Goal: Task Accomplishment & Management: Complete application form

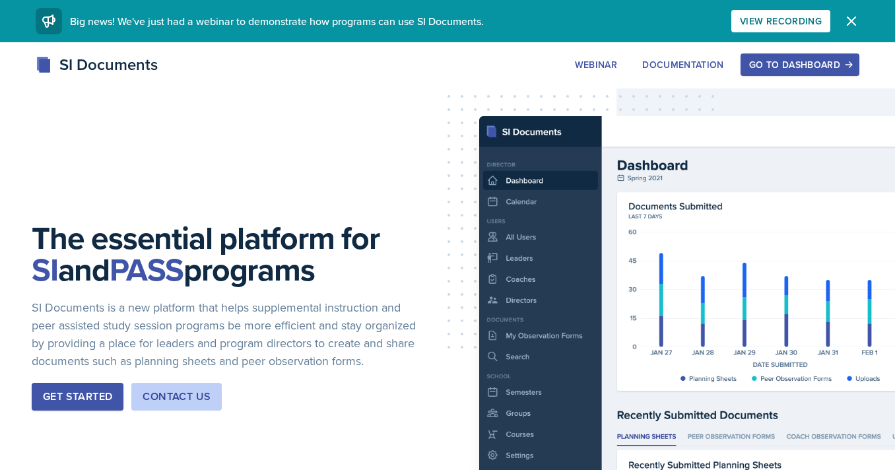
click at [761, 74] on button "Go to Dashboard" at bounding box center [800, 64] width 119 height 22
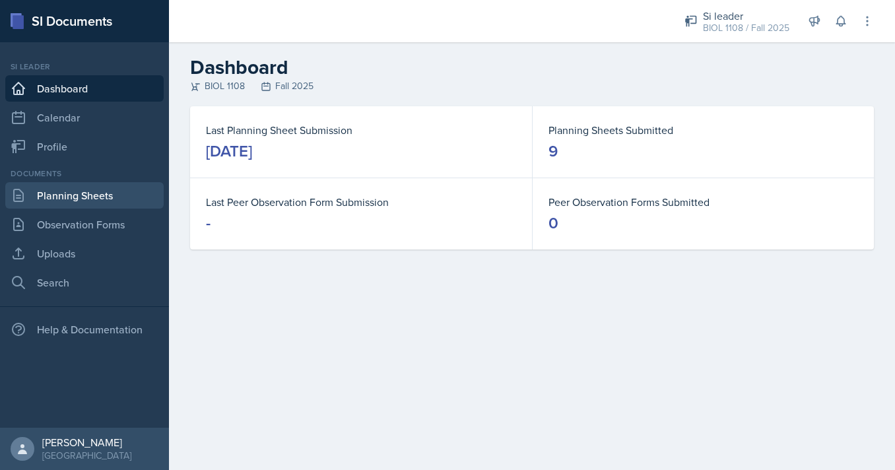
click at [97, 202] on link "Planning Sheets" at bounding box center [84, 195] width 158 height 26
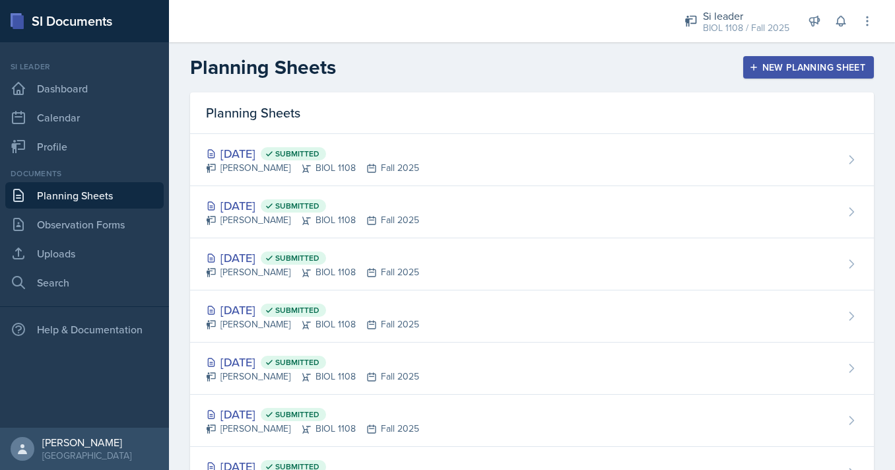
click at [833, 67] on div "New Planning Sheet" at bounding box center [809, 67] width 114 height 11
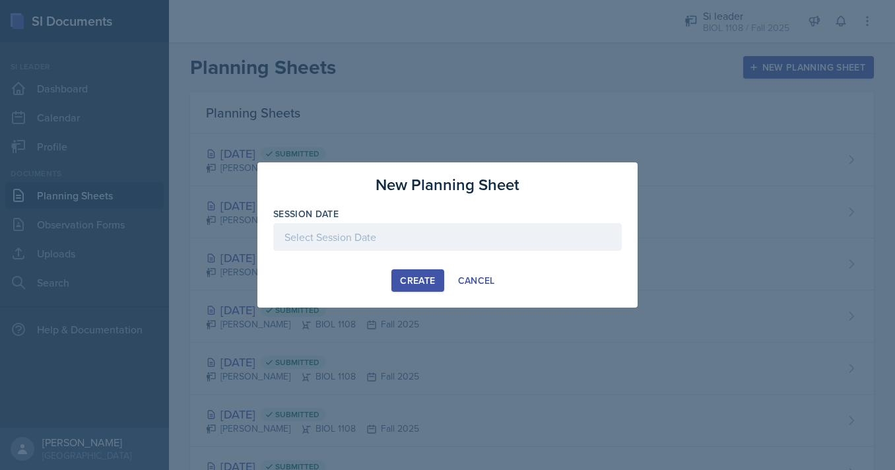
click at [365, 240] on div at bounding box center [447, 237] width 349 height 28
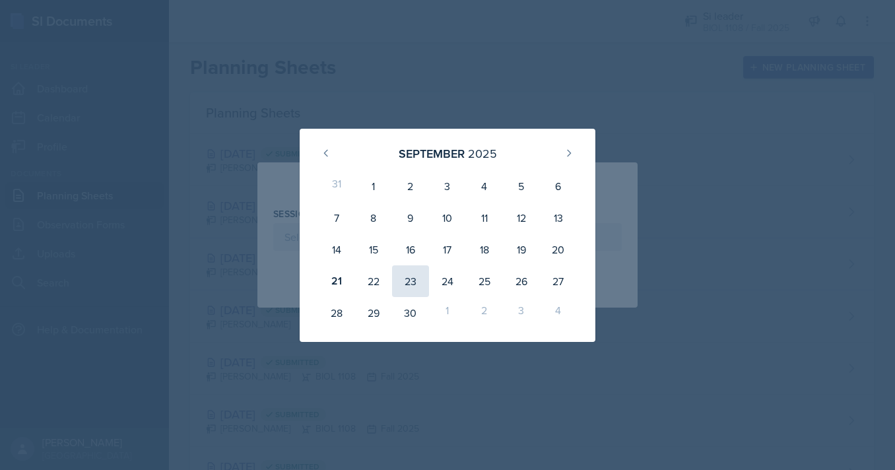
click at [414, 278] on div "23" at bounding box center [410, 281] width 37 height 32
type input "September 23rd, 2025"
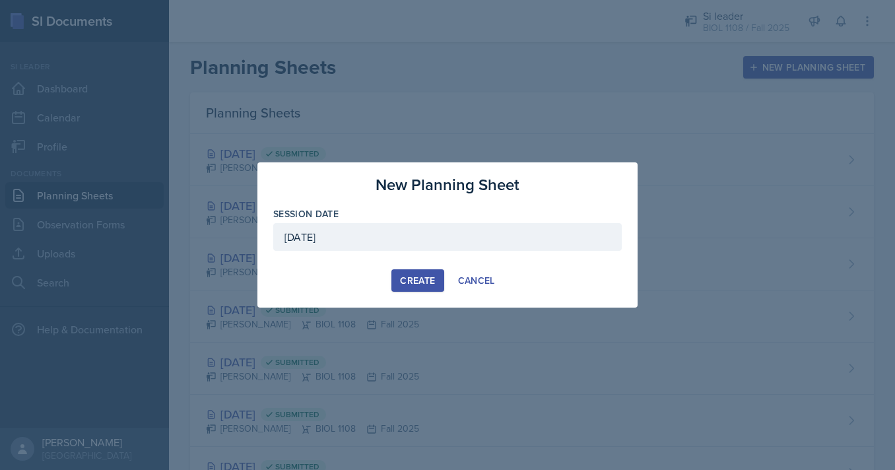
click at [414, 278] on div "Create" at bounding box center [417, 280] width 35 height 11
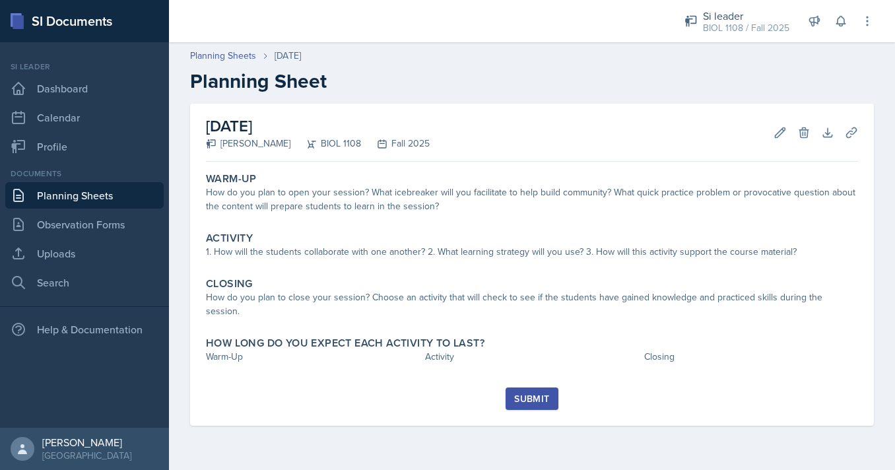
click at [738, 97] on header "Planning Sheets Sep 23rd, 2025 Planning Sheet" at bounding box center [532, 71] width 726 height 71
click at [119, 250] on link "Uploads" at bounding box center [84, 253] width 158 height 26
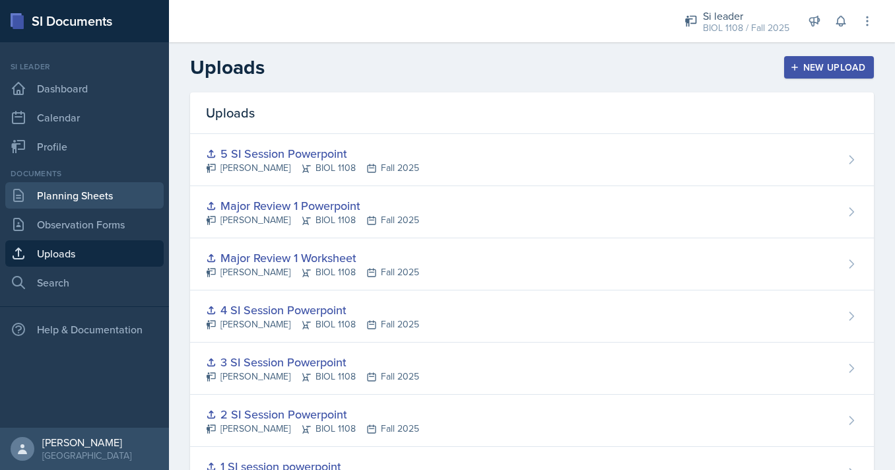
click at [125, 197] on link "Planning Sheets" at bounding box center [84, 195] width 158 height 26
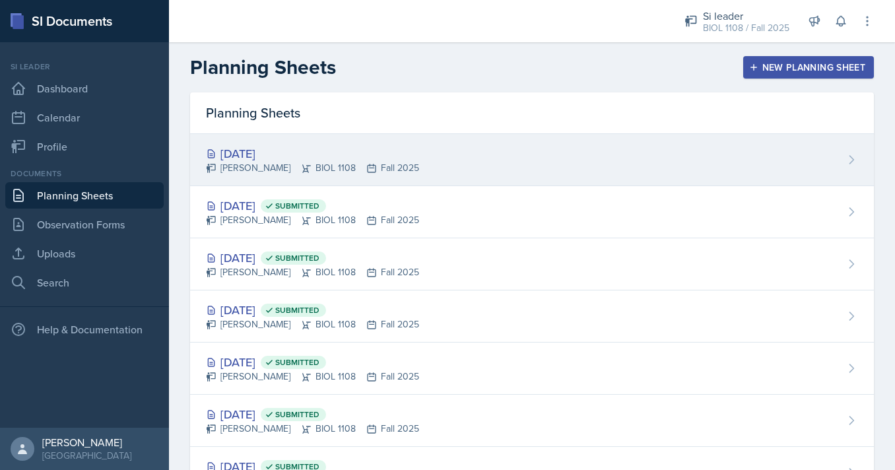
click at [384, 164] on div "Nathan Corrigan BIOL 1108 Fall 2025" at bounding box center [312, 168] width 213 height 14
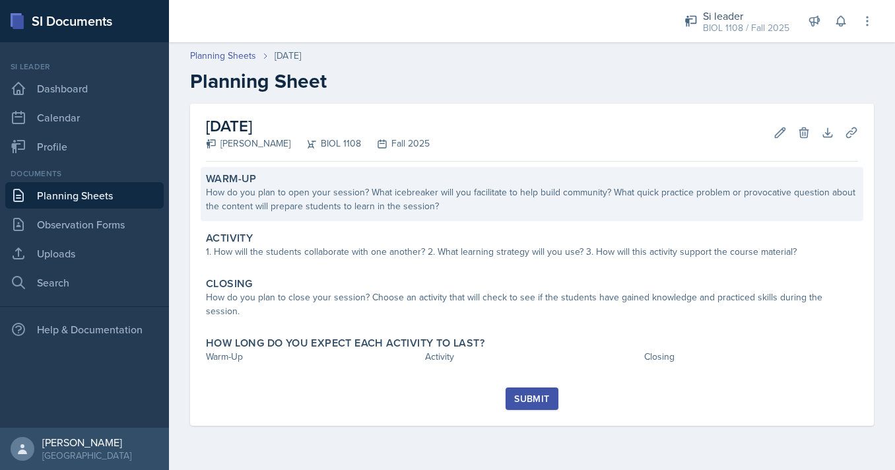
click at [407, 198] on div "How do you plan to open your session? What icebreaker will you facilitate to he…" at bounding box center [532, 200] width 652 height 28
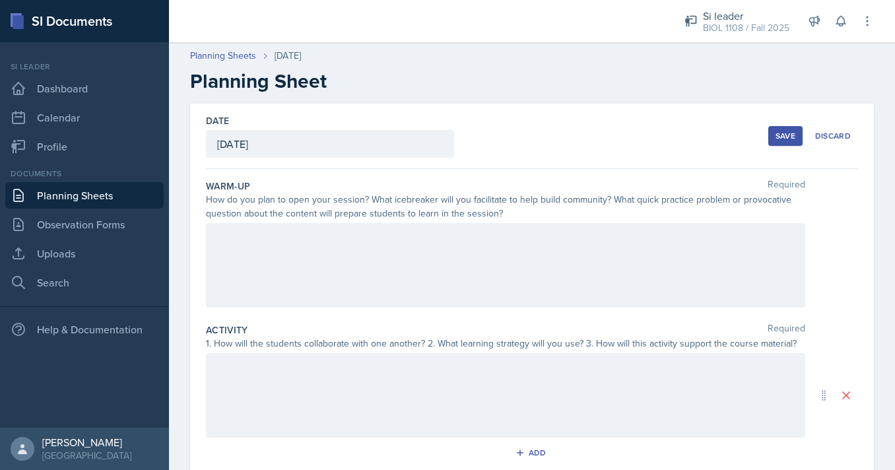
click at [409, 273] on div at bounding box center [506, 265] width 600 height 85
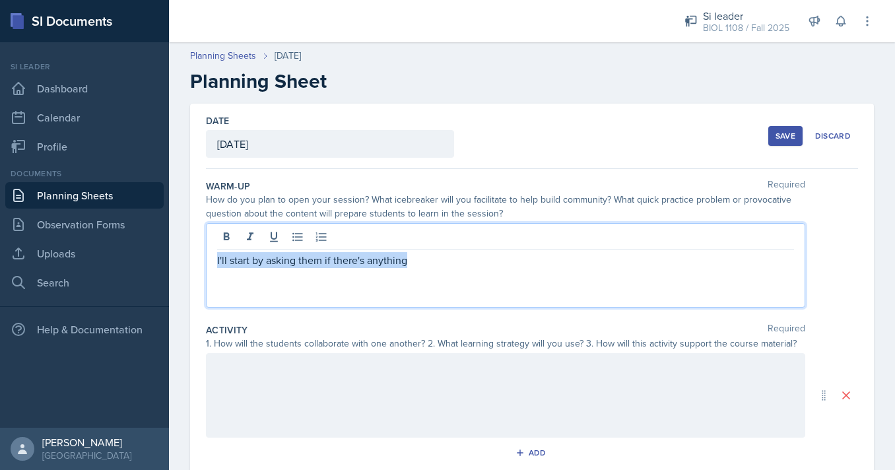
drag, startPoint x: 417, startPoint y: 253, endPoint x: 217, endPoint y: 265, distance: 201.1
click at [217, 265] on div "I'll start by asking them if there's anything" at bounding box center [506, 265] width 600 height 85
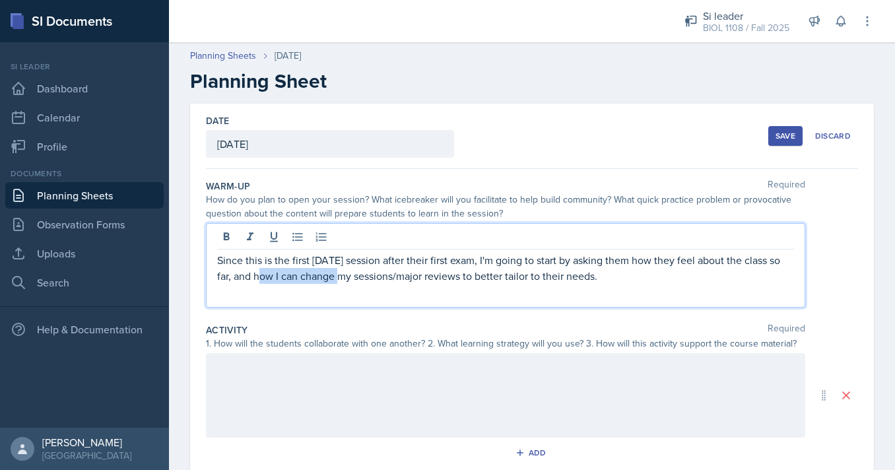
drag, startPoint x: 333, startPoint y: 279, endPoint x: 254, endPoint y: 279, distance: 79.2
click at [254, 279] on p "Since this is the first Tuesday session after their first exam, I'm going to st…" at bounding box center [505, 268] width 577 height 32
click at [730, 273] on p "Since this is the first Tuesday session after their first exam, I'm going to st…" at bounding box center [505, 268] width 577 height 32
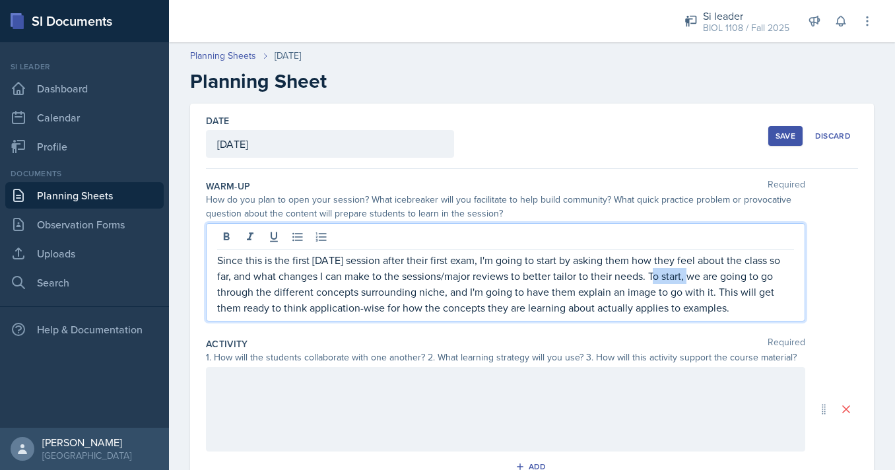
drag, startPoint x: 686, startPoint y: 277, endPoint x: 652, endPoint y: 280, distance: 34.4
click at [652, 280] on p "Since this is the first Tuesday session after their first exam, I'm going to st…" at bounding box center [505, 283] width 577 height 63
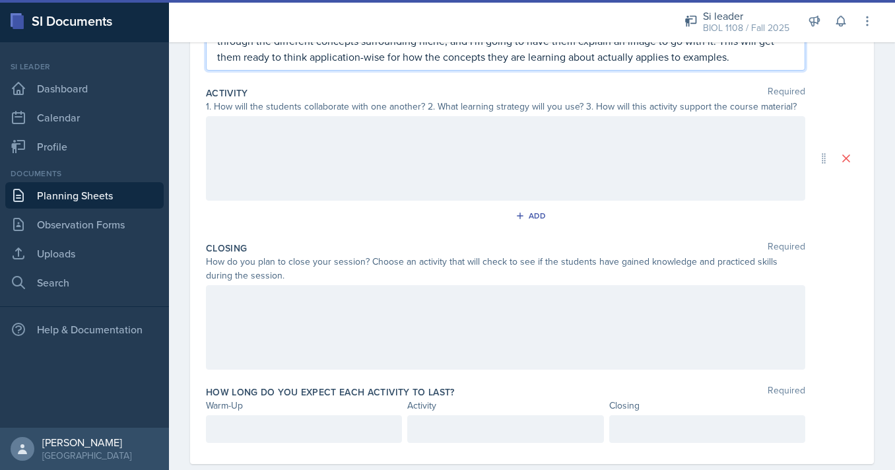
scroll to position [277, 0]
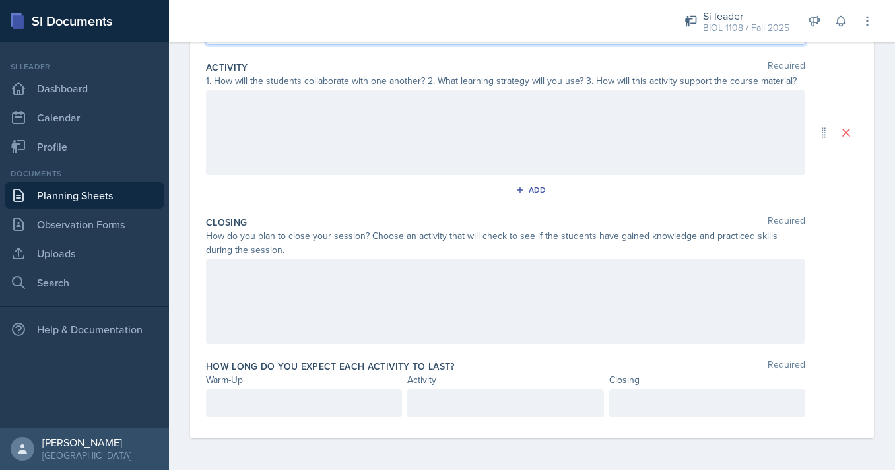
click at [244, 414] on div at bounding box center [304, 404] width 196 height 28
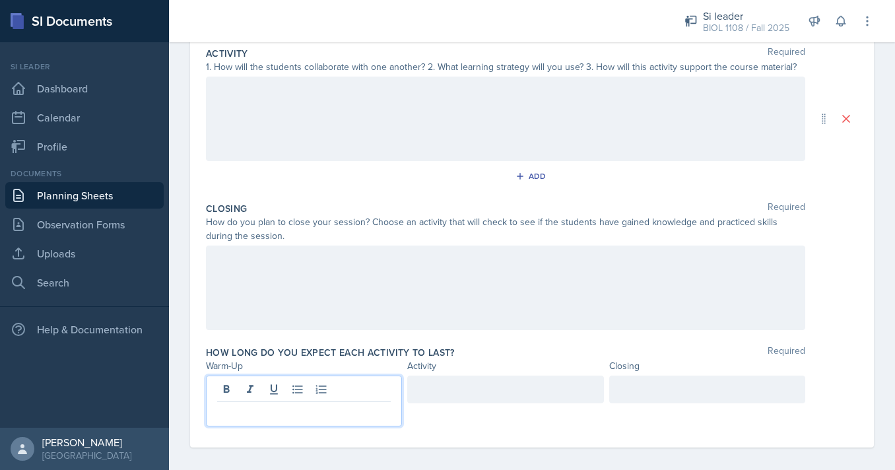
scroll to position [263, 0]
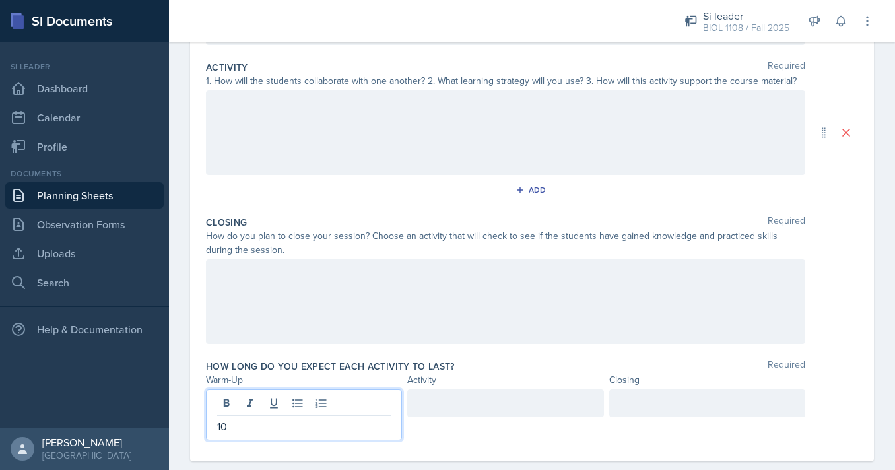
click at [408, 100] on div at bounding box center [506, 132] width 600 height 85
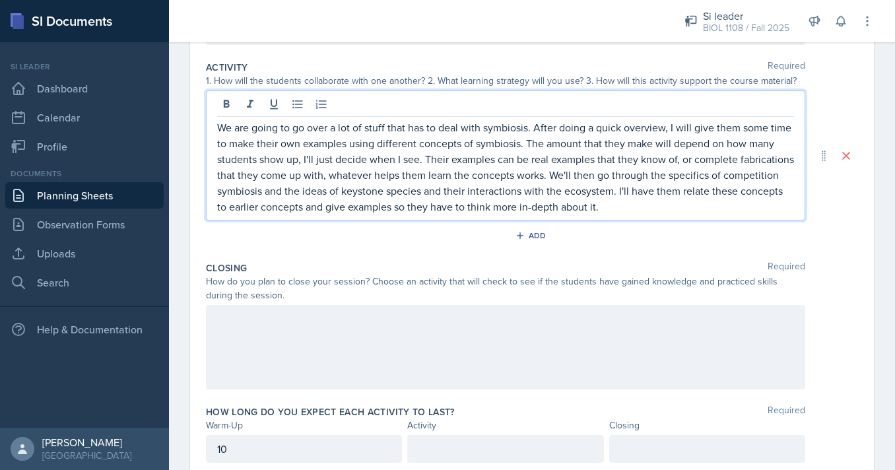
click at [272, 195] on p "We are going to go over a lot of stuff that has to deal with symbiosis. After d…" at bounding box center [505, 167] width 577 height 95
click at [646, 230] on div "Add" at bounding box center [532, 238] width 652 height 25
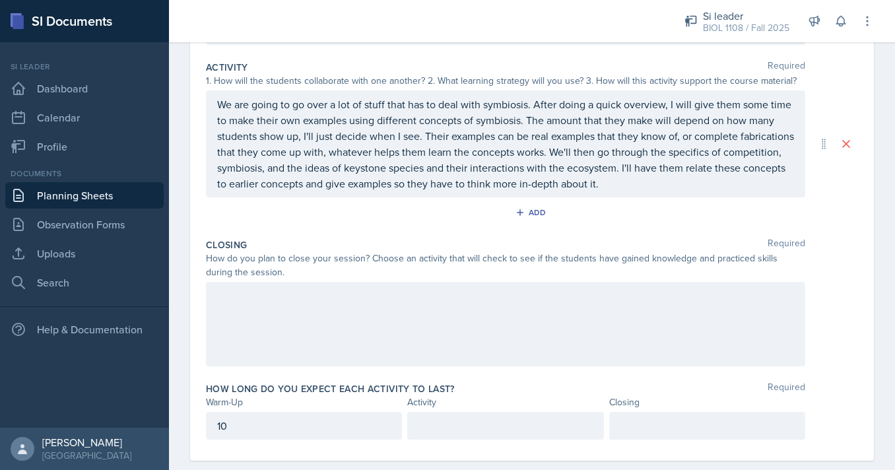
click at [390, 322] on div at bounding box center [506, 324] width 600 height 85
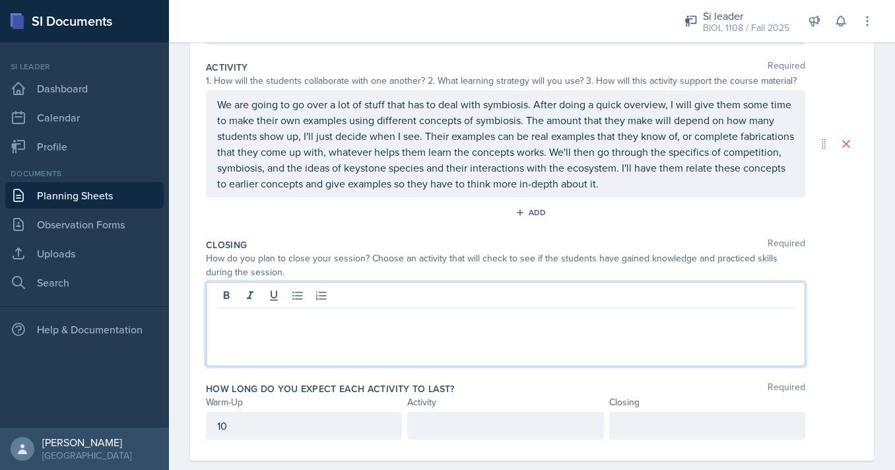
paste div
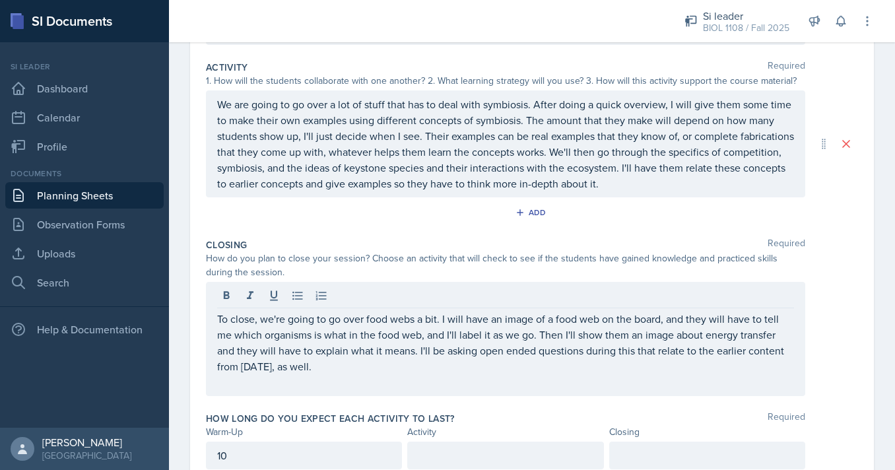
click at [629, 247] on div "Closing Required" at bounding box center [532, 244] width 652 height 13
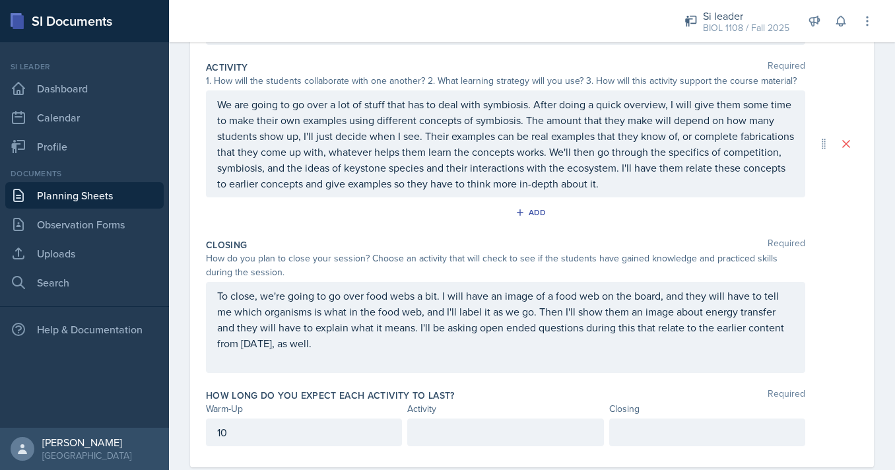
scroll to position [292, 0]
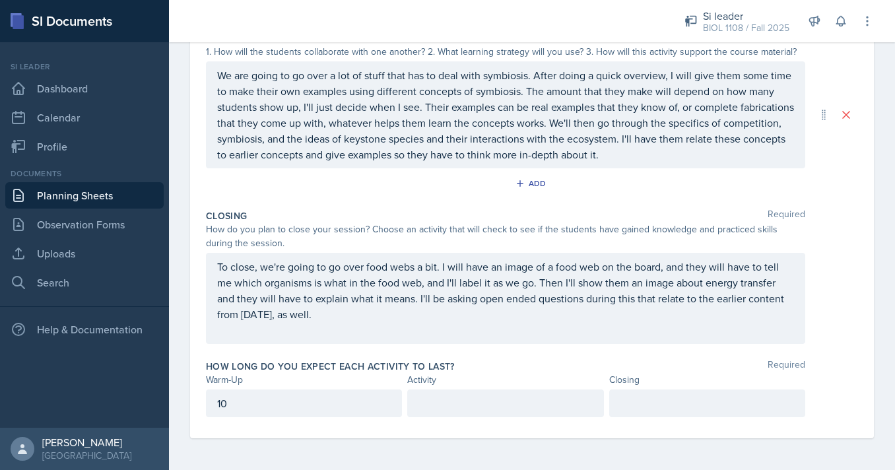
click at [526, 398] on div at bounding box center [505, 404] width 196 height 28
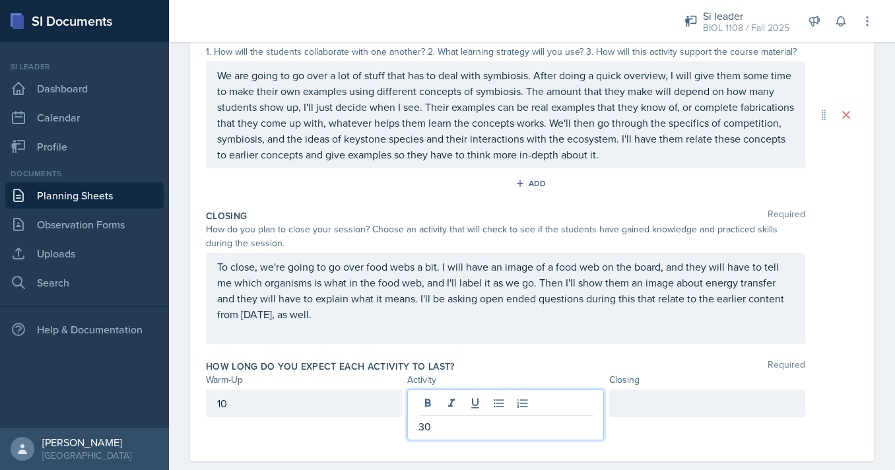
click at [679, 403] on div at bounding box center [707, 404] width 196 height 28
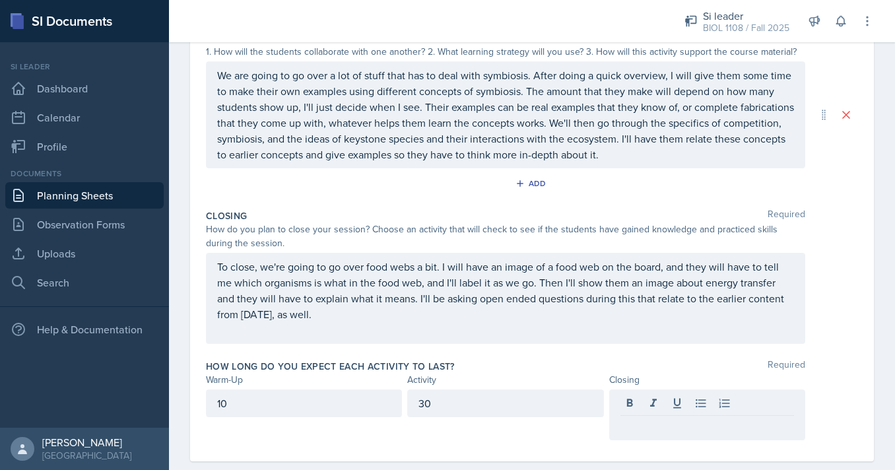
click at [526, 439] on div "30" at bounding box center [505, 415] width 196 height 51
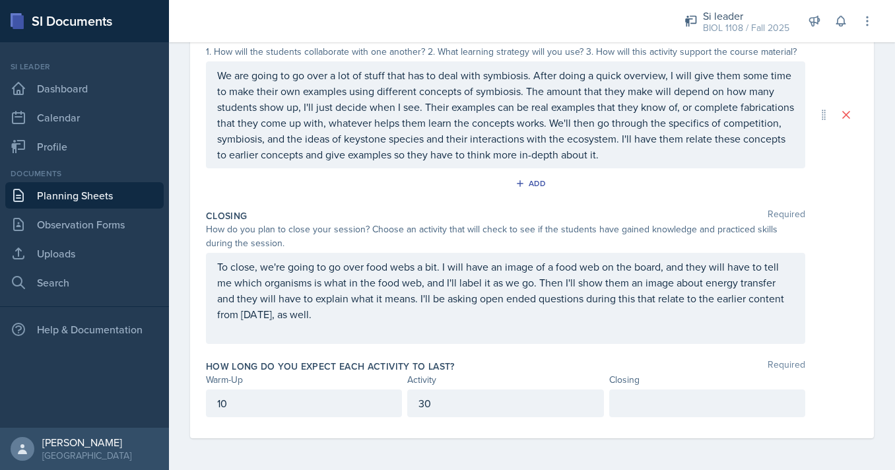
click at [504, 411] on div "30" at bounding box center [505, 404] width 196 height 28
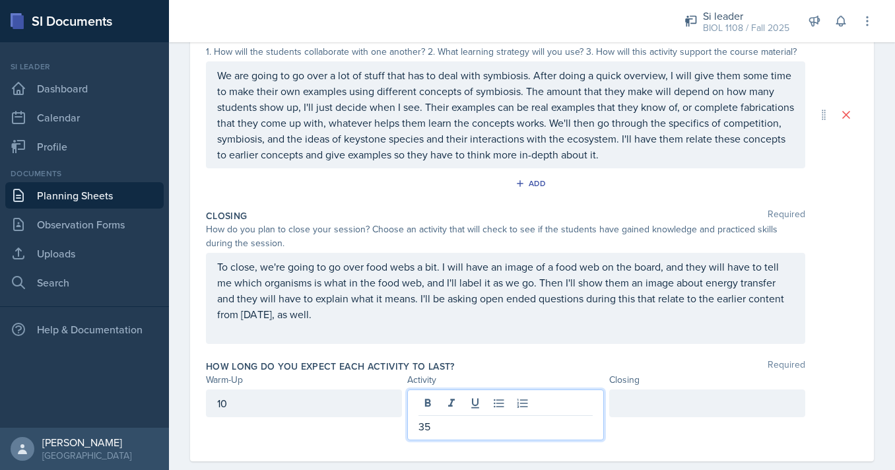
click at [709, 407] on div at bounding box center [707, 404] width 196 height 28
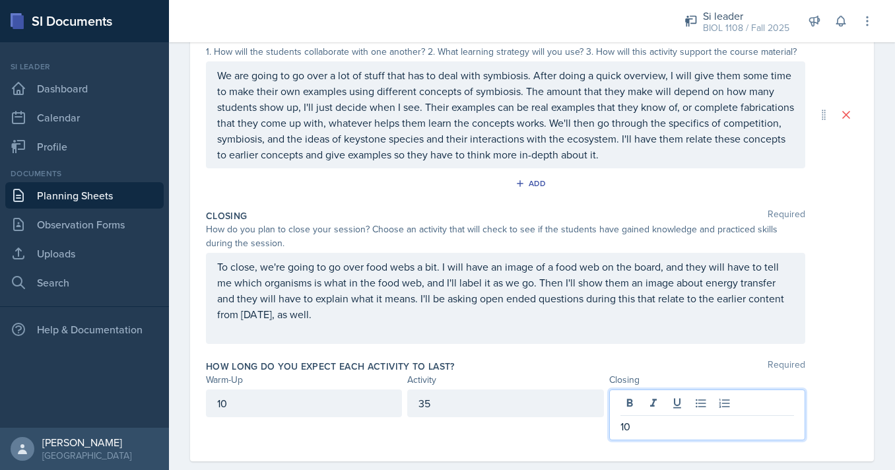
click at [526, 443] on div "How long do you expect each activity to last? Required Warm-Up Activity Closing…" at bounding box center [532, 403] width 652 height 96
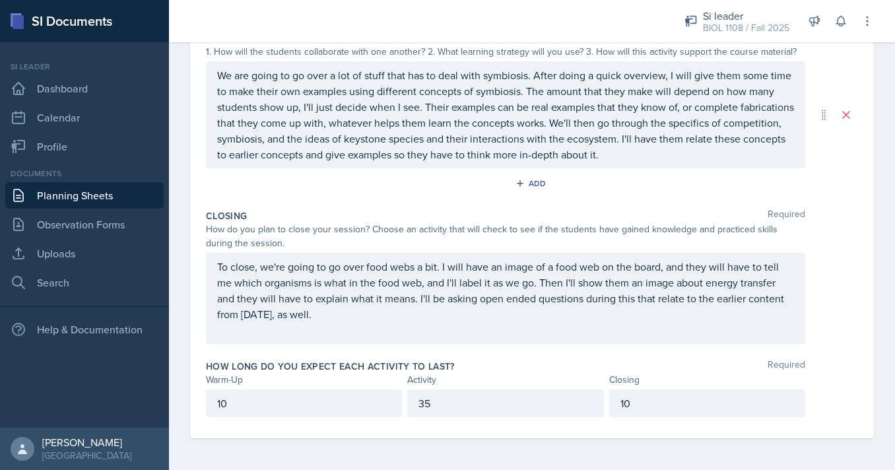
click at [526, 443] on div "Date September 23rd, 2025 September 2025 31 1 2 3 4 5 6 7 8 9 10 11 12 13 14 15…" at bounding box center [532, 141] width 726 height 658
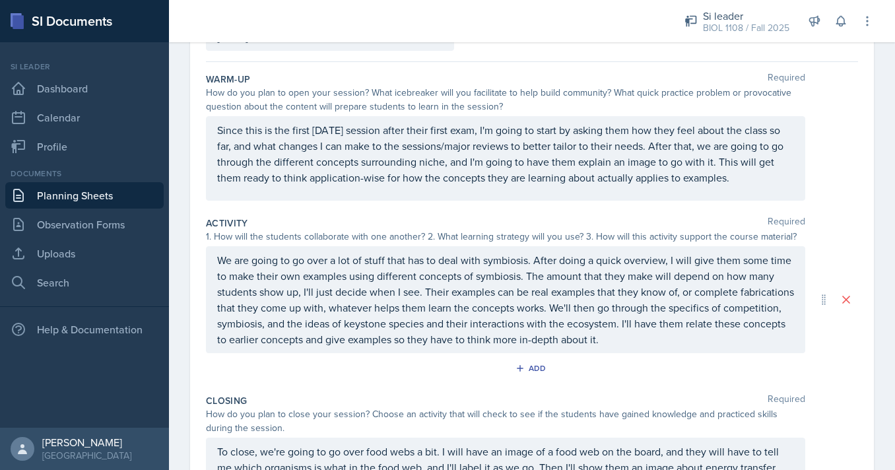
scroll to position [0, 0]
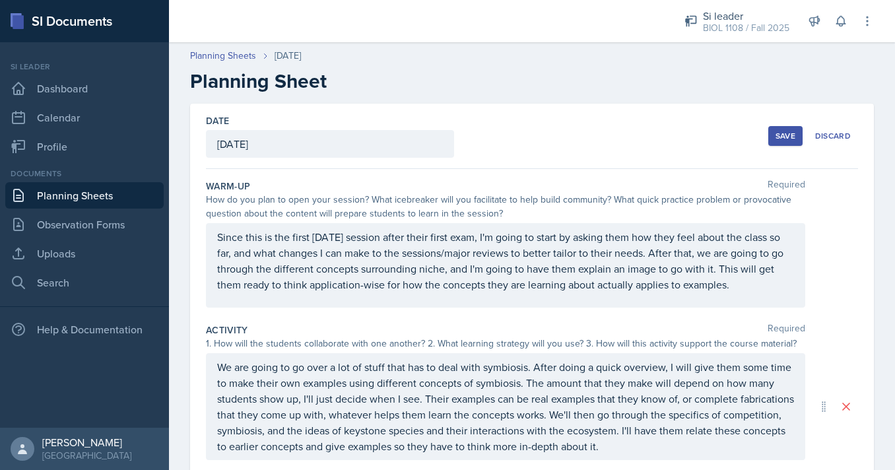
click at [778, 136] on div "Save" at bounding box center [786, 136] width 20 height 11
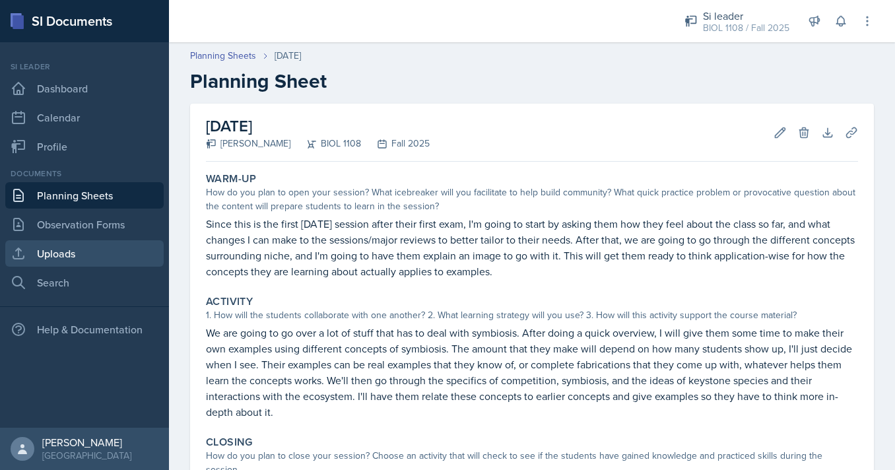
click at [107, 248] on link "Uploads" at bounding box center [84, 253] width 158 height 26
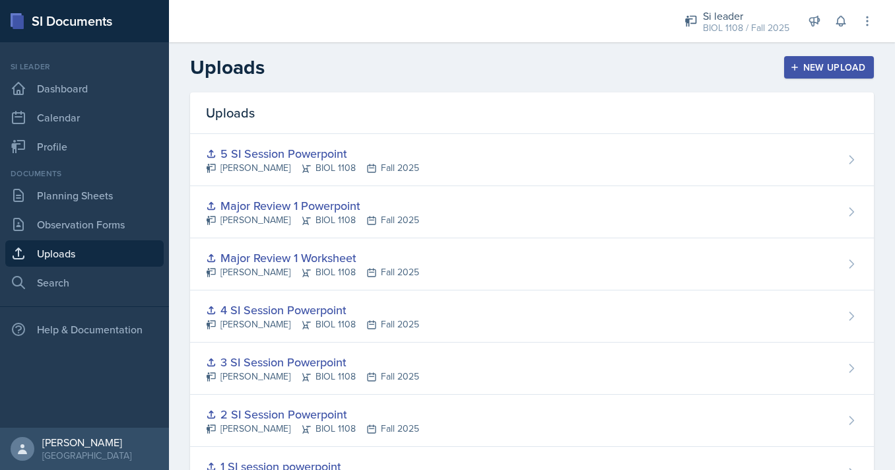
click at [796, 69] on icon "button" at bounding box center [795, 67] width 7 height 7
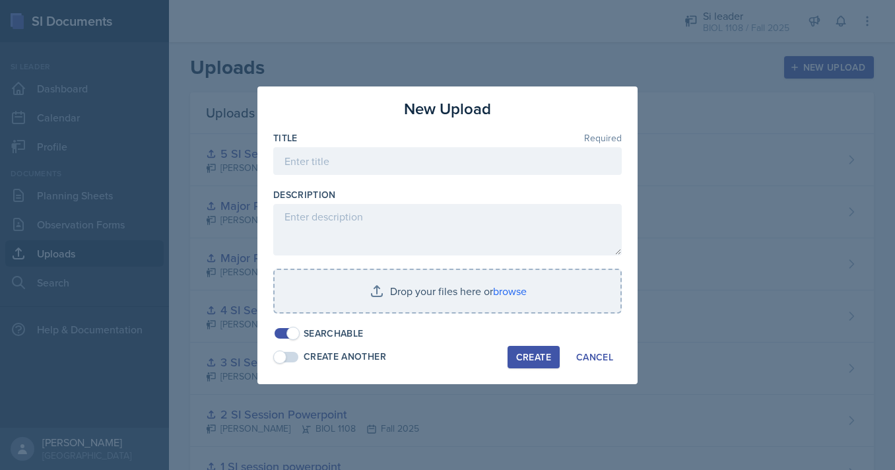
click at [503, 178] on div at bounding box center [447, 181] width 349 height 13
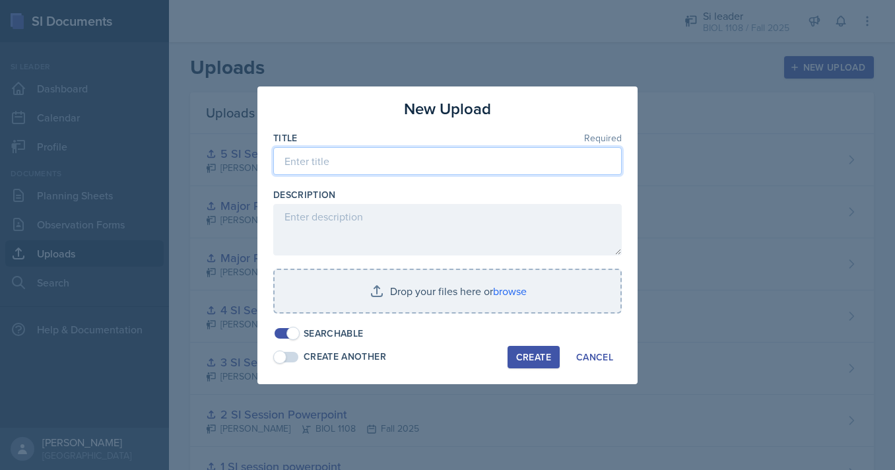
click at [503, 171] on input at bounding box center [447, 161] width 349 height 28
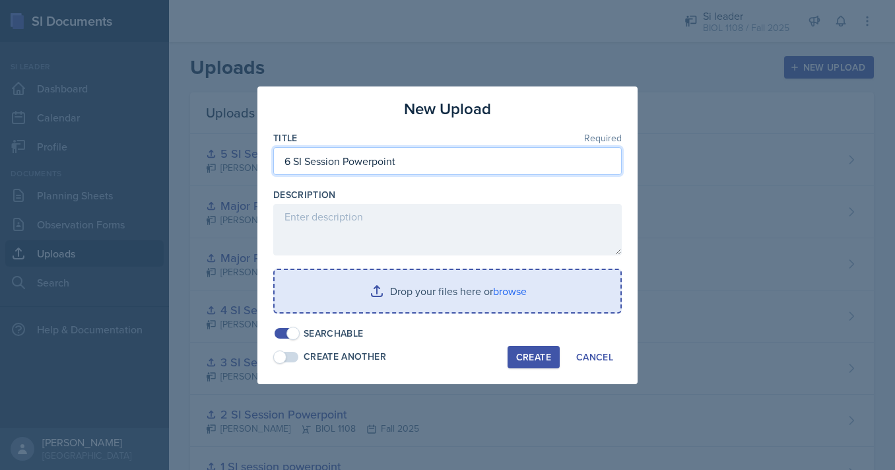
type input "6 SI Session Powerpoint"
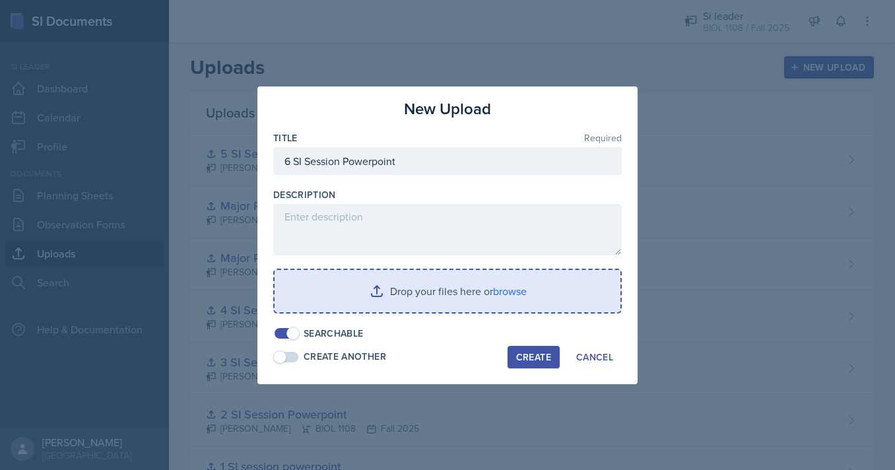
click at [474, 285] on input "file" at bounding box center [448, 291] width 346 height 42
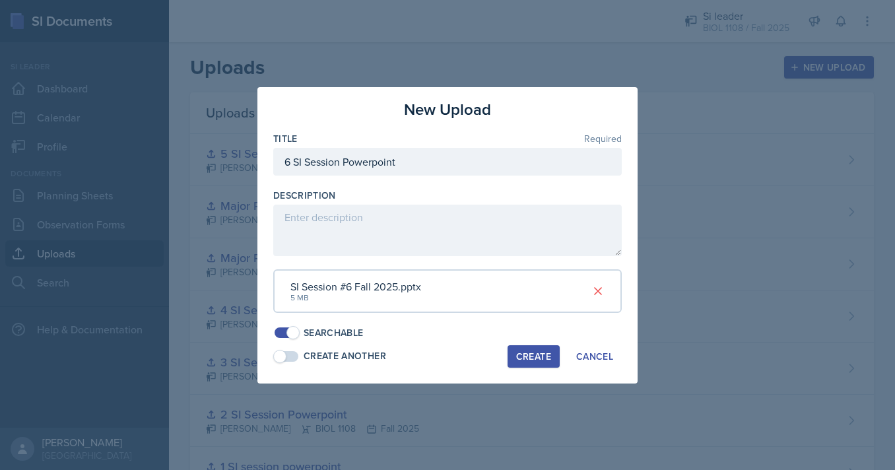
click at [516, 359] on button "Create" at bounding box center [534, 356] width 52 height 22
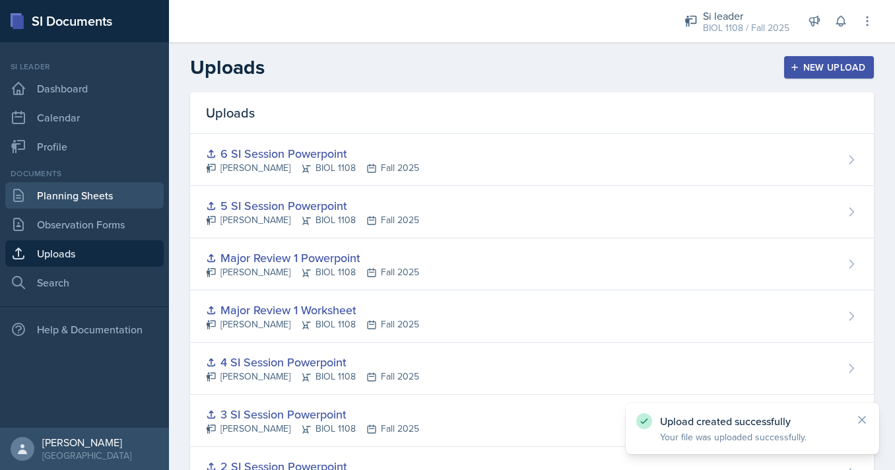
click at [105, 200] on link "Planning Sheets" at bounding box center [84, 195] width 158 height 26
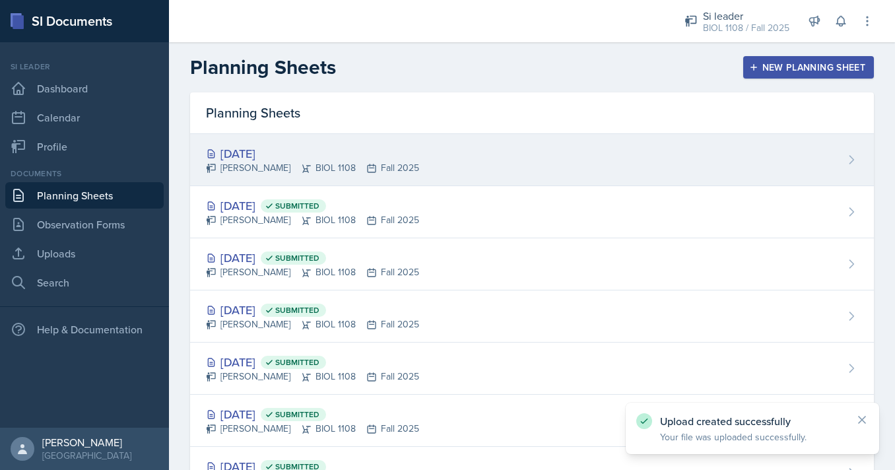
click at [346, 147] on div "Sep 23rd, 2025" at bounding box center [312, 154] width 213 height 18
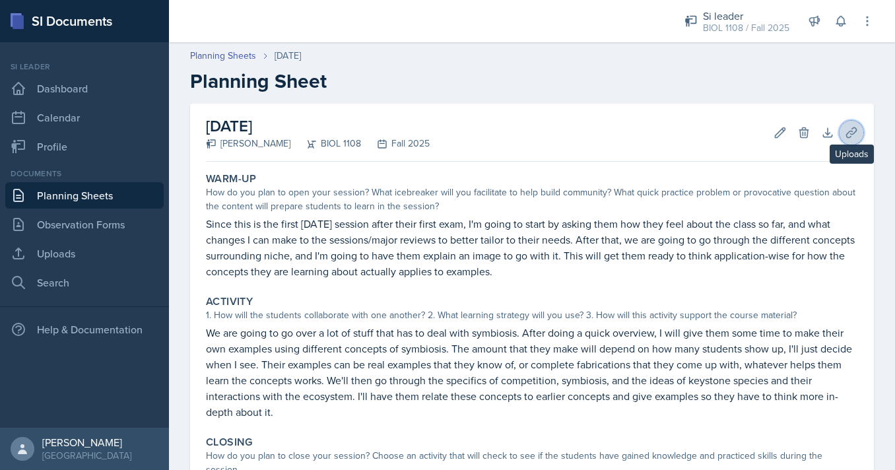
click at [847, 133] on icon at bounding box center [851, 132] width 13 height 13
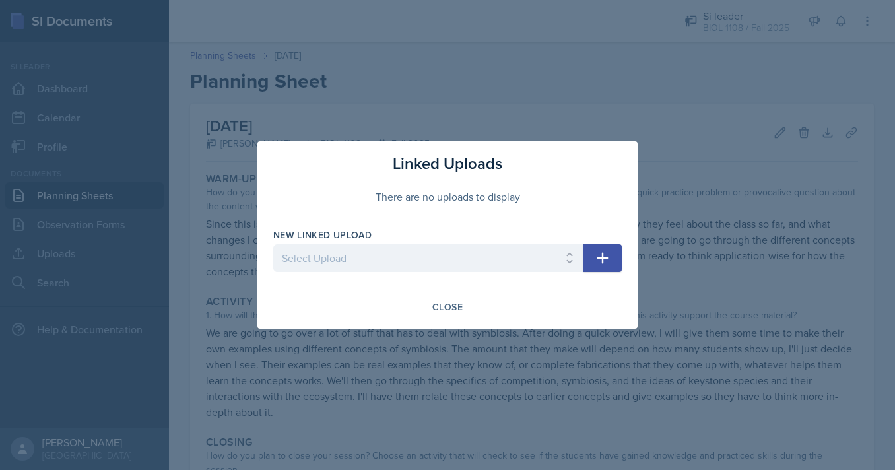
click at [608, 256] on icon "button" at bounding box center [603, 258] width 16 height 16
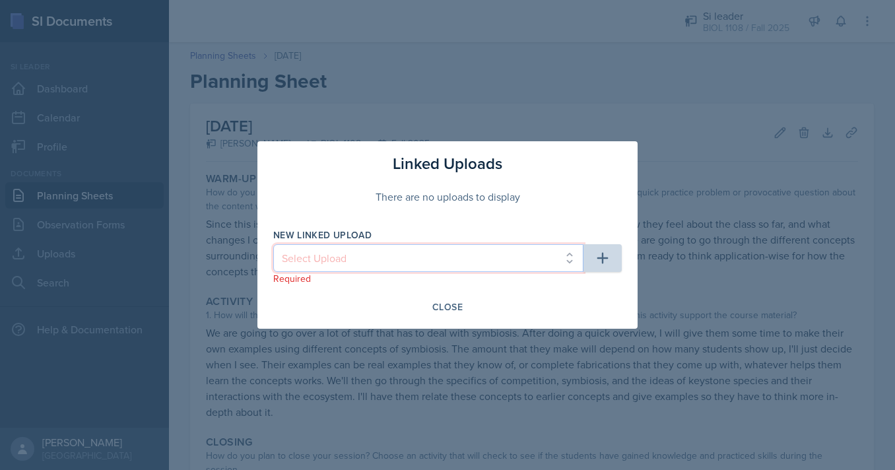
select select "2abdfdd8-1543-4397-8e49-ba8e2dfa9690"
click option "6 SI Session Powerpoint" at bounding box center [0, 0] width 0 height 0
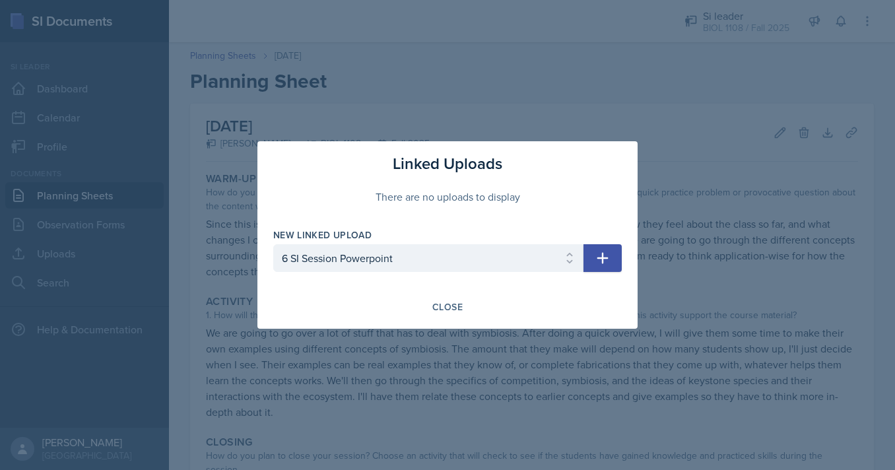
click at [605, 263] on icon "button" at bounding box center [603, 258] width 16 height 16
select select
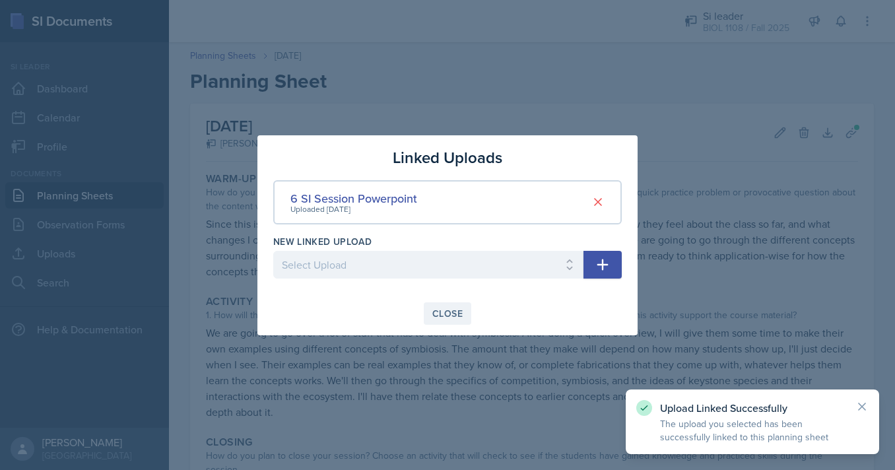
click at [451, 319] on div "Close" at bounding box center [448, 313] width 30 height 11
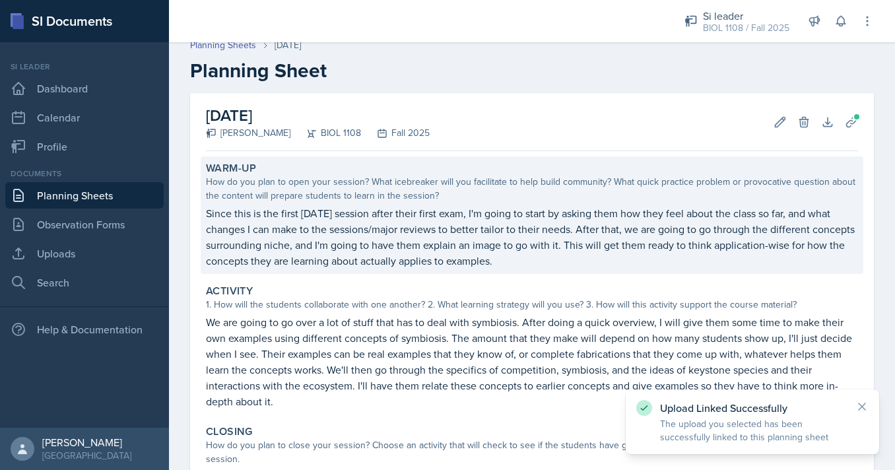
scroll to position [13, 0]
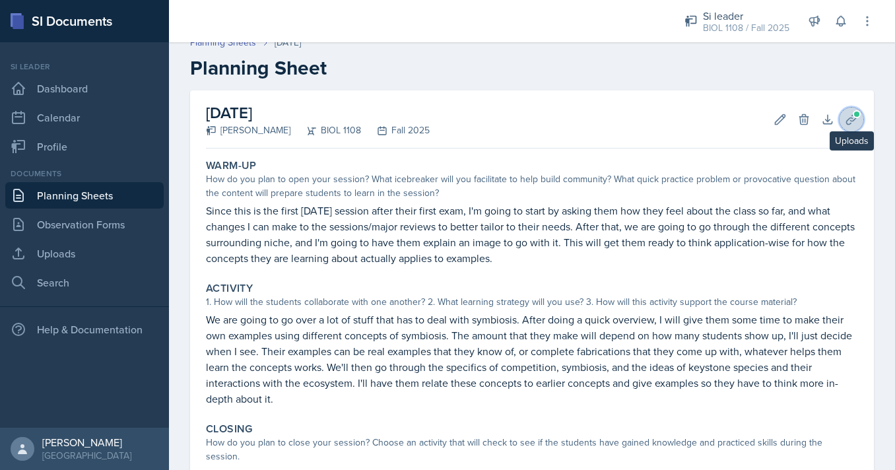
click at [851, 119] on icon at bounding box center [851, 119] width 13 height 13
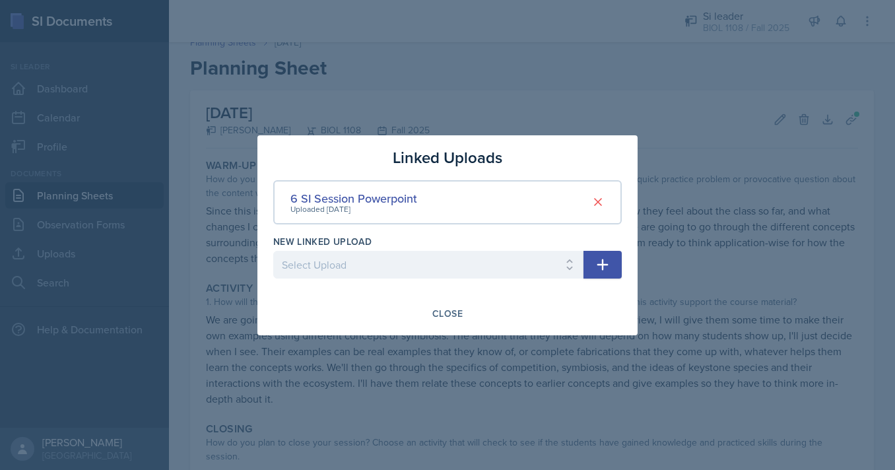
click at [536, 63] on div at bounding box center [447, 235] width 895 height 470
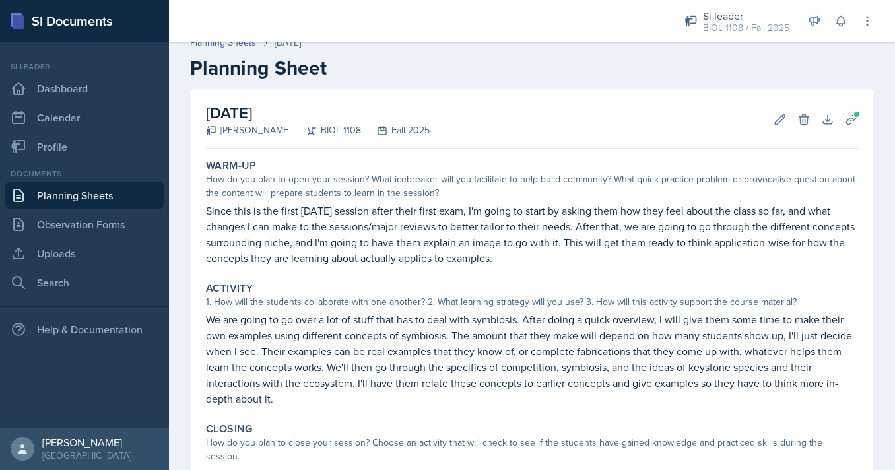
scroll to position [209, 0]
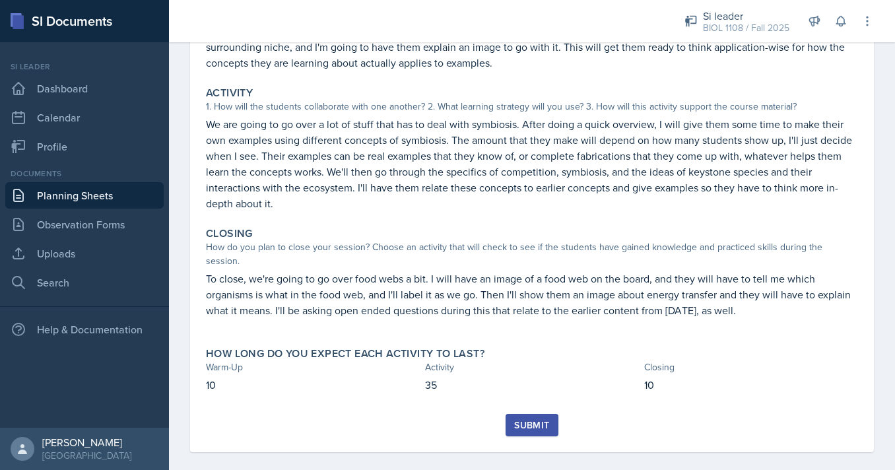
click at [510, 414] on button "Submit" at bounding box center [532, 425] width 52 height 22
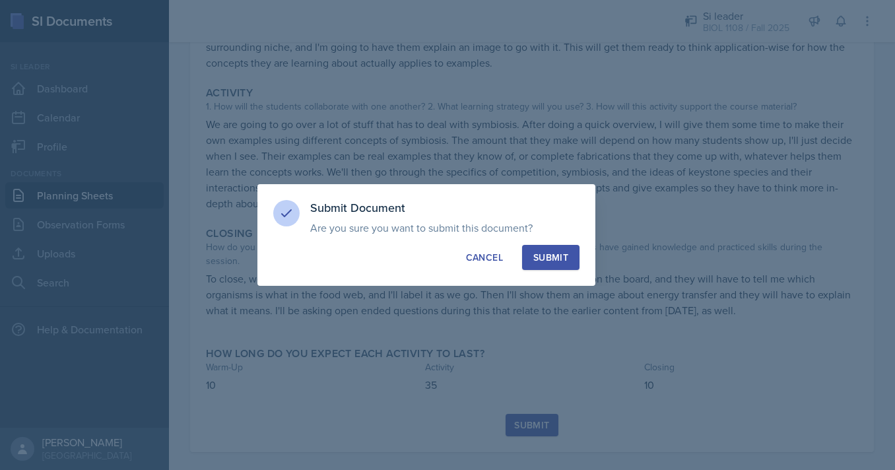
click at [547, 259] on div "Submit" at bounding box center [551, 257] width 35 height 13
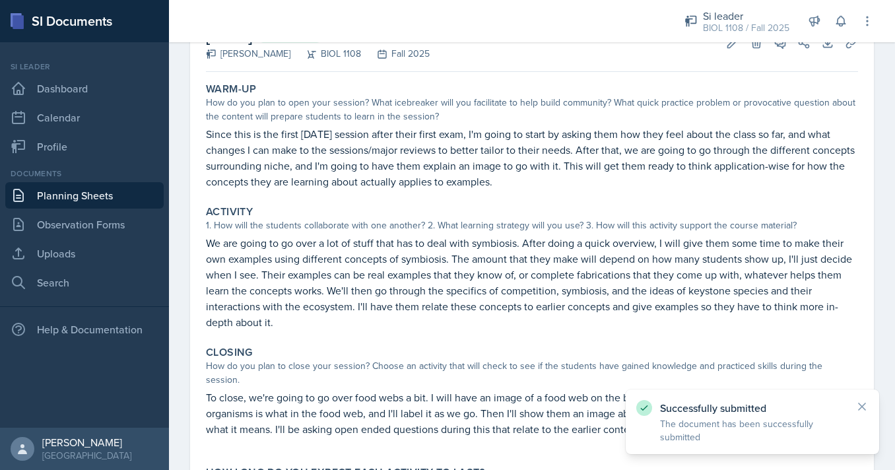
scroll to position [0, 0]
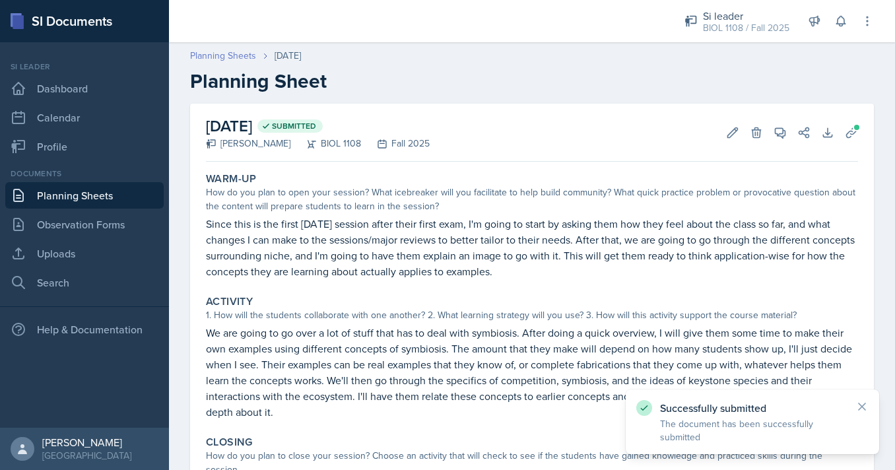
click at [236, 59] on link "Planning Sheets" at bounding box center [223, 56] width 66 height 14
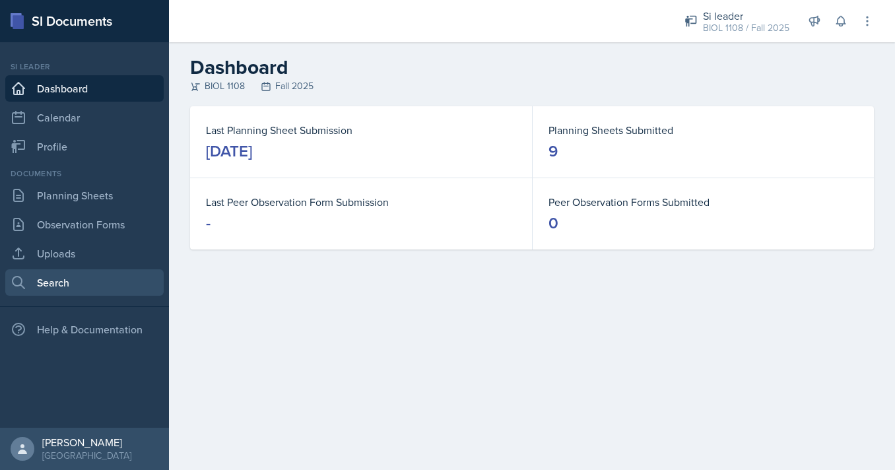
click at [59, 277] on link "Search" at bounding box center [84, 282] width 158 height 26
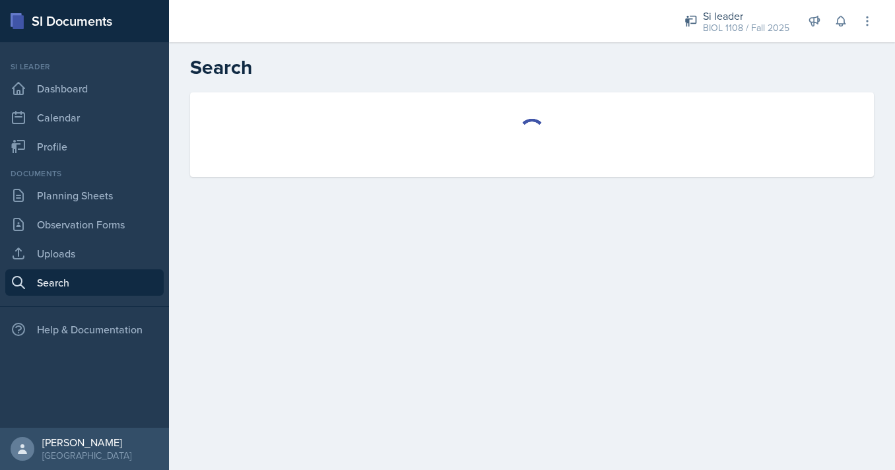
select select "all"
select select "1"
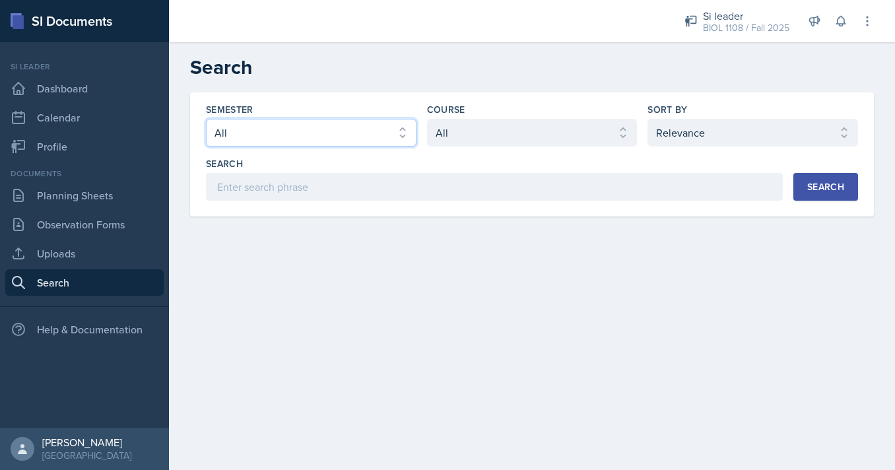
select select "e2039551-f485-4c1b-a525-5b9893bb04c4"
click option "Spring 2025" at bounding box center [0, 0] width 0 height 0
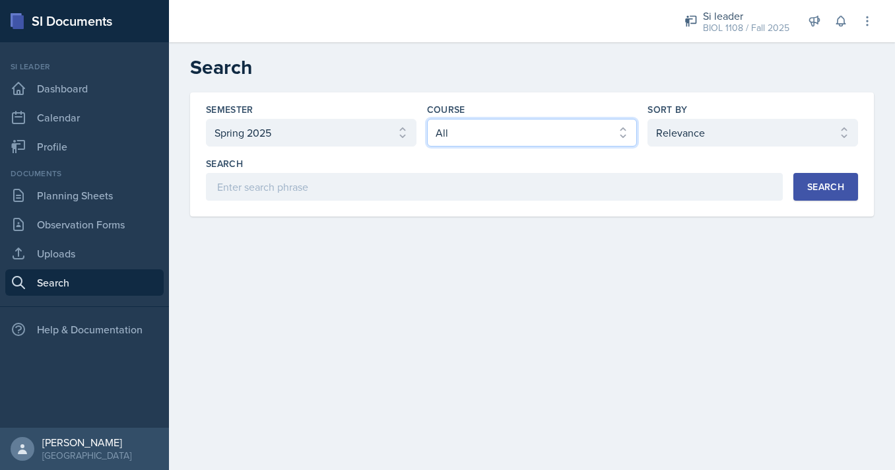
click at [427, 119] on select "Select course All ACCT 2101 ACCT 2102 ACCT 4050 ANTH 1102 ANTH 3301 ARCH 1000 A…" at bounding box center [532, 133] width 211 height 28
select select "5fcd17bf-4c83-4ef3-b338-22f7dd783e60"
click option "BIOL 1108" at bounding box center [0, 0] width 0 height 0
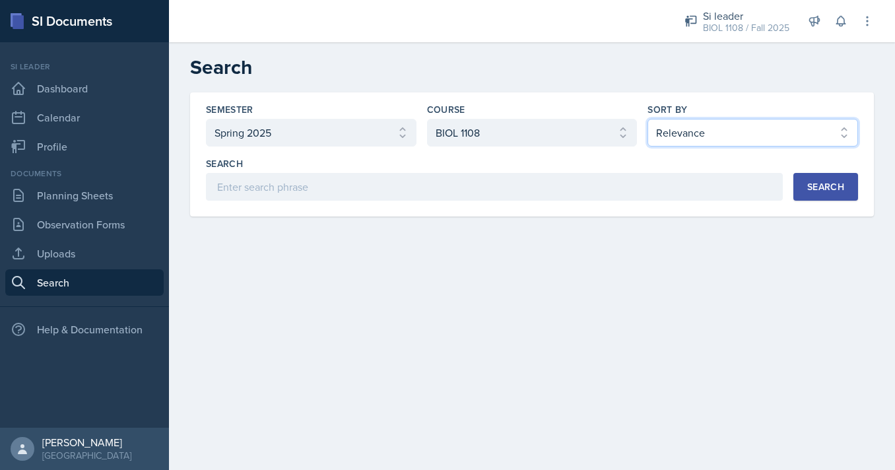
click option "Document Date (Asc)" at bounding box center [0, 0] width 0 height 0
click at [800, 174] on button "Search" at bounding box center [826, 187] width 65 height 28
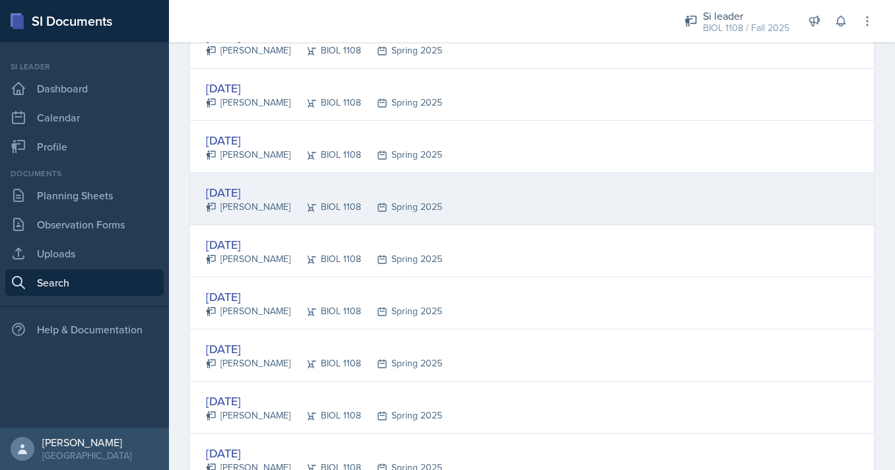
scroll to position [1281, 0]
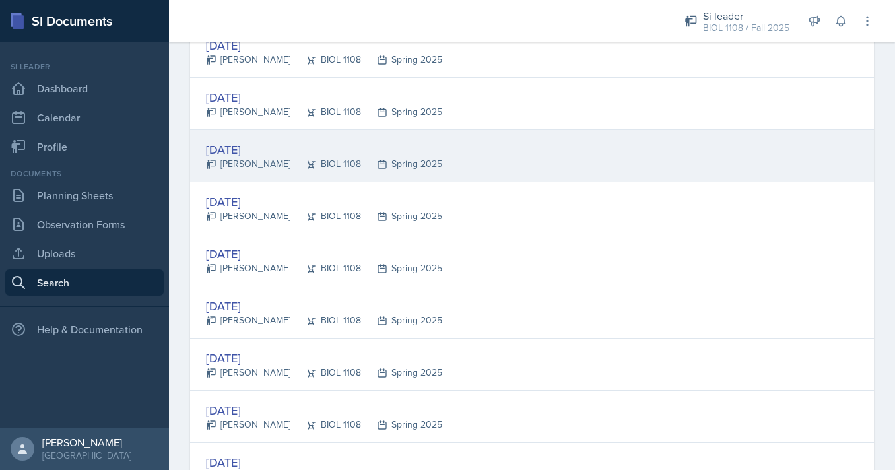
click at [535, 322] on div "[DATE] [PERSON_NAME] BIOL 1108 Spring 2025" at bounding box center [532, 313] width 684 height 52
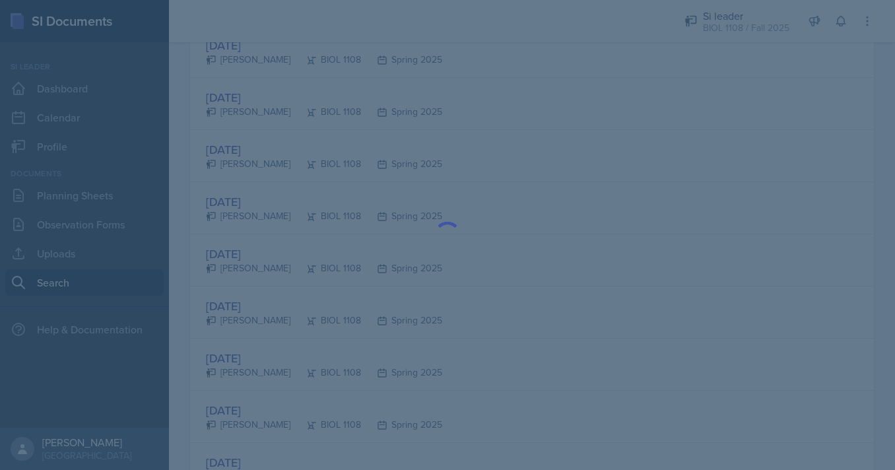
click at [48, 304] on div at bounding box center [447, 235] width 895 height 470
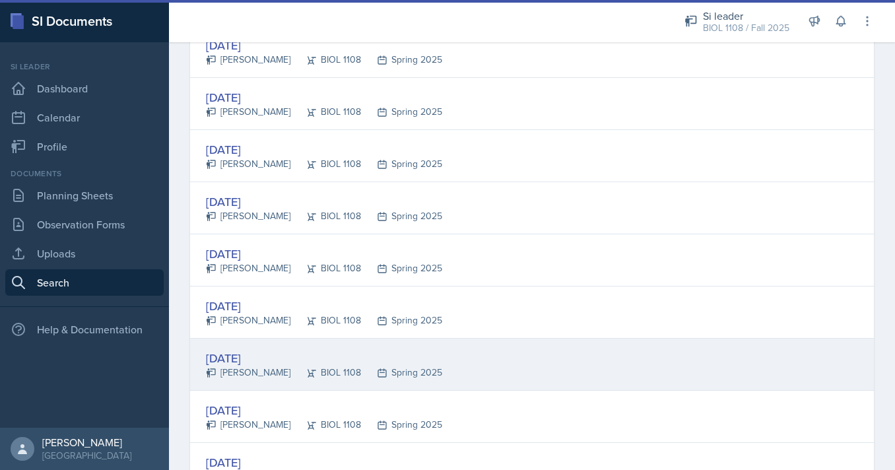
click at [276, 362] on div "[DATE]" at bounding box center [324, 358] width 236 height 18
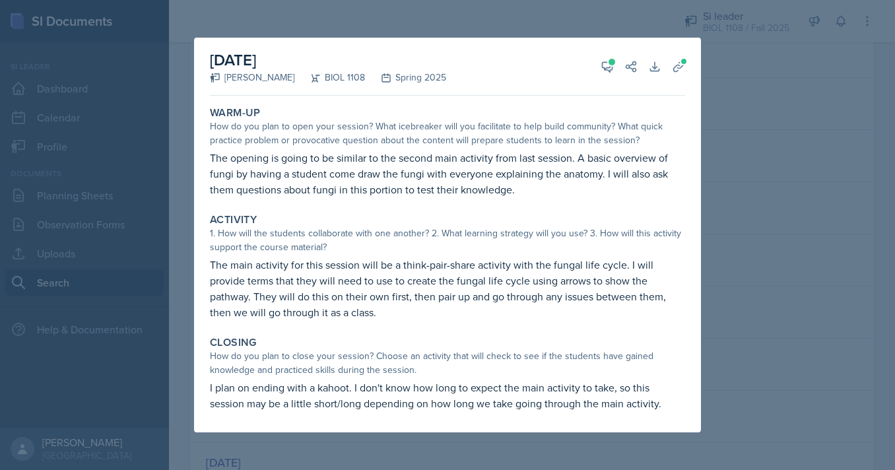
click at [159, 252] on div at bounding box center [447, 235] width 895 height 470
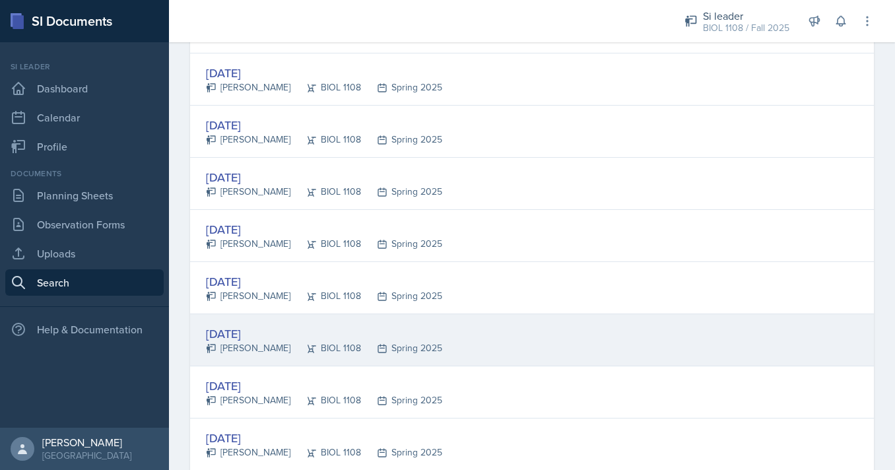
scroll to position [1249, 0]
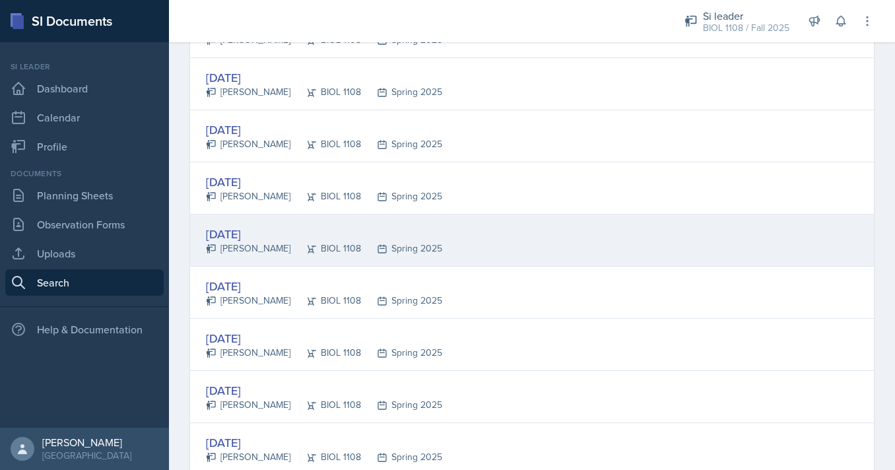
click at [310, 232] on div "[DATE]" at bounding box center [324, 234] width 236 height 18
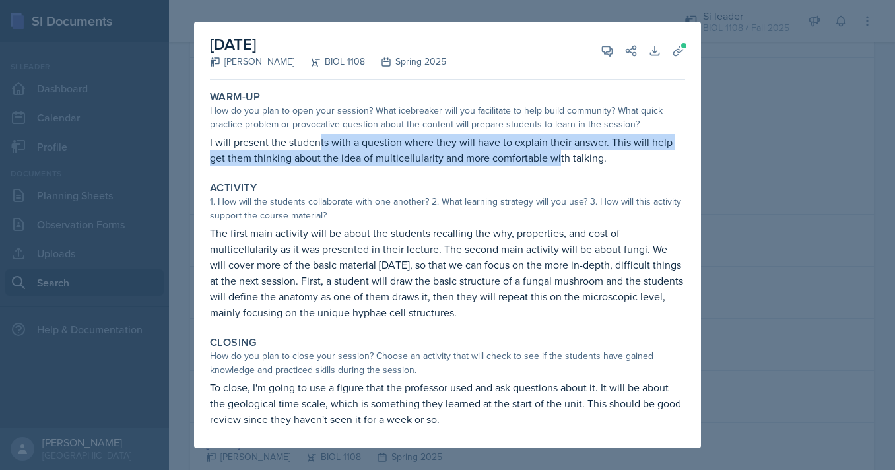
drag, startPoint x: 320, startPoint y: 144, endPoint x: 558, endPoint y: 155, distance: 238.6
click at [558, 155] on p "I will present the students with a question where they will have to explain the…" at bounding box center [447, 150] width 475 height 32
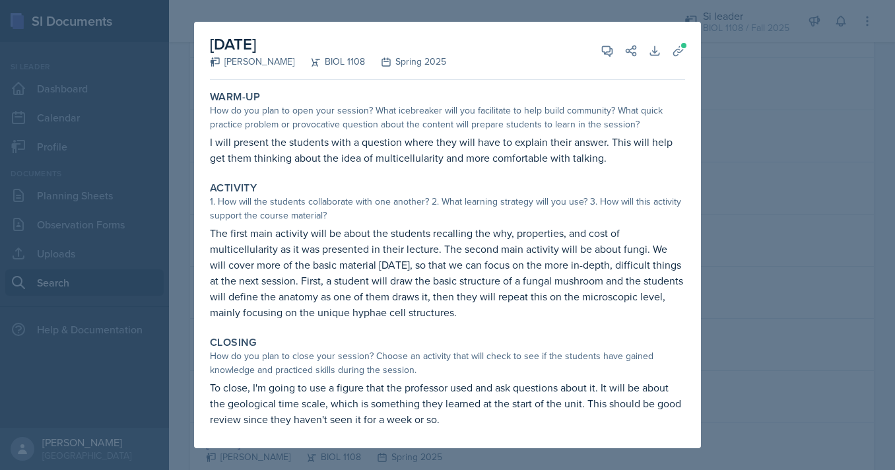
click at [172, 175] on div at bounding box center [447, 235] width 895 height 470
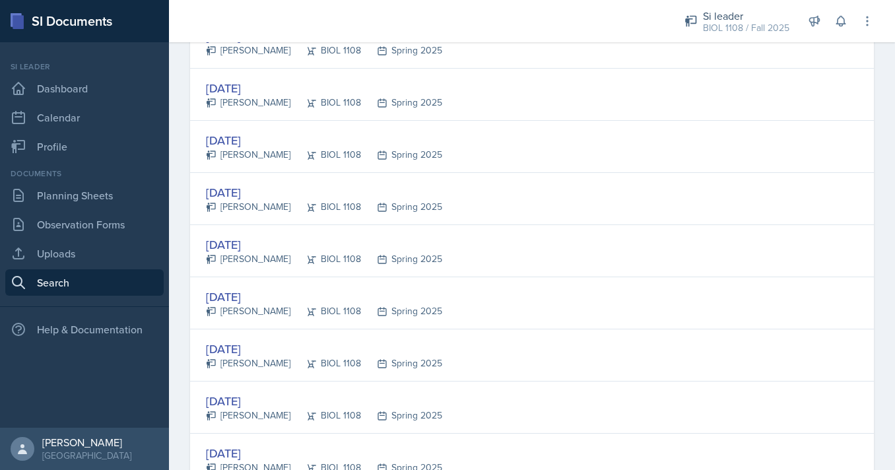
scroll to position [979, 0]
click at [337, 240] on div "[DATE]" at bounding box center [324, 243] width 236 height 18
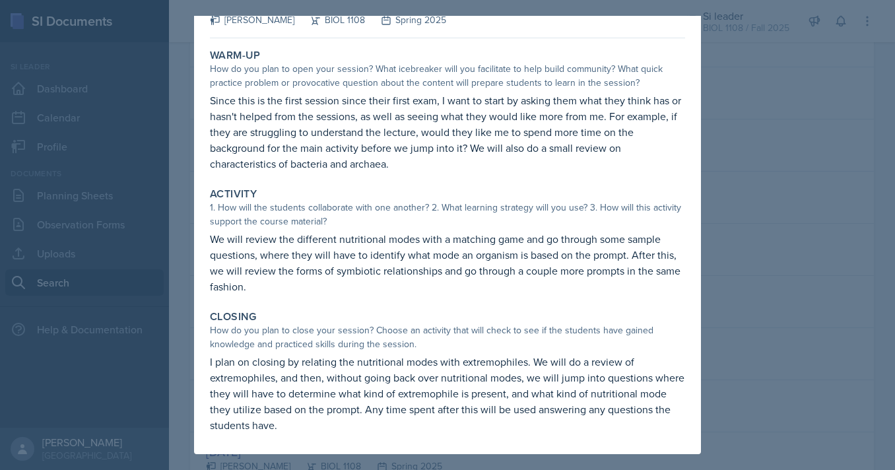
scroll to position [0, 0]
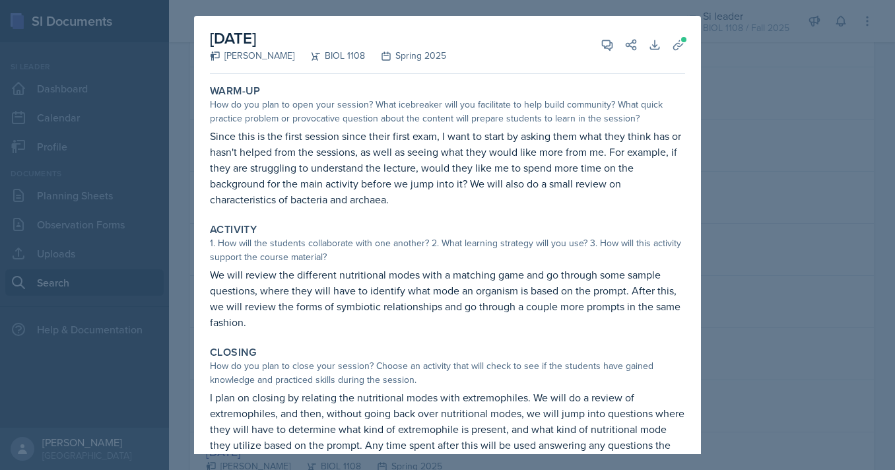
click at [115, 242] on div at bounding box center [447, 235] width 895 height 470
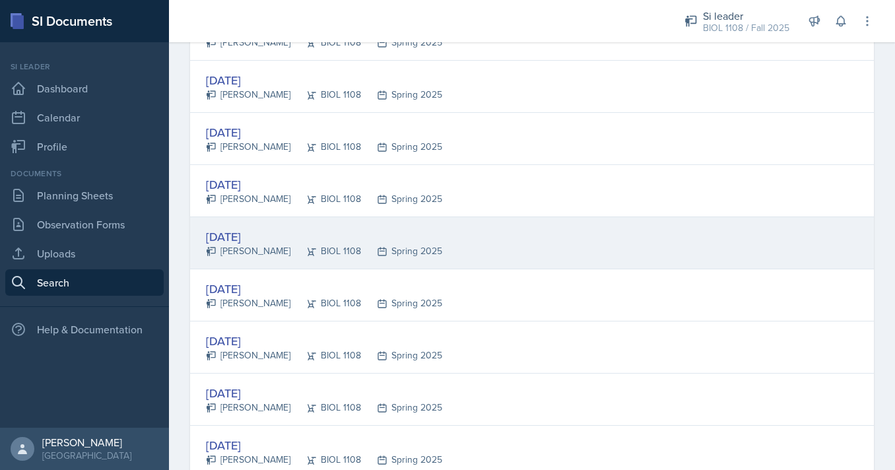
scroll to position [1038, 0]
click at [320, 279] on div "[DATE] [PERSON_NAME] BIOL 1108 Spring 2025" at bounding box center [532, 295] width 684 height 52
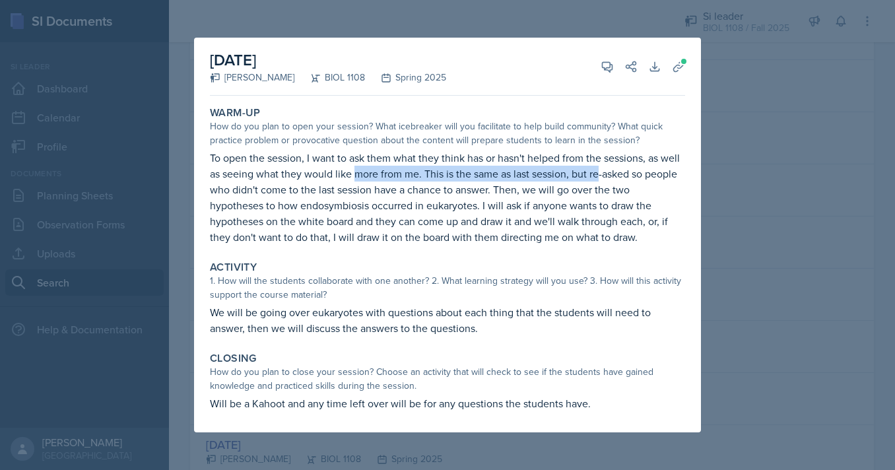
drag, startPoint x: 354, startPoint y: 169, endPoint x: 611, endPoint y: 169, distance: 256.9
click at [611, 169] on p "To open the session, I want to ask them what they think has or hasn't helped fr…" at bounding box center [447, 197] width 475 height 95
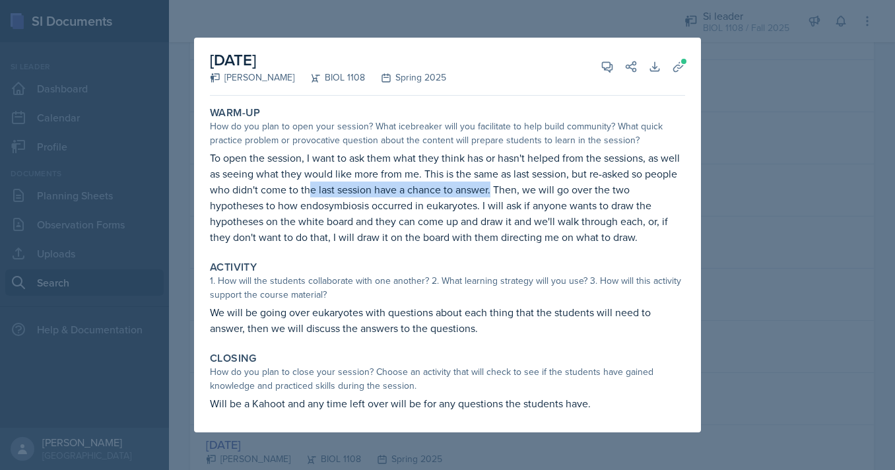
drag, startPoint x: 314, startPoint y: 191, endPoint x: 503, endPoint y: 191, distance: 188.2
click at [502, 191] on p "To open the session, I want to ask them what they think has or hasn't helped fr…" at bounding box center [447, 197] width 475 height 95
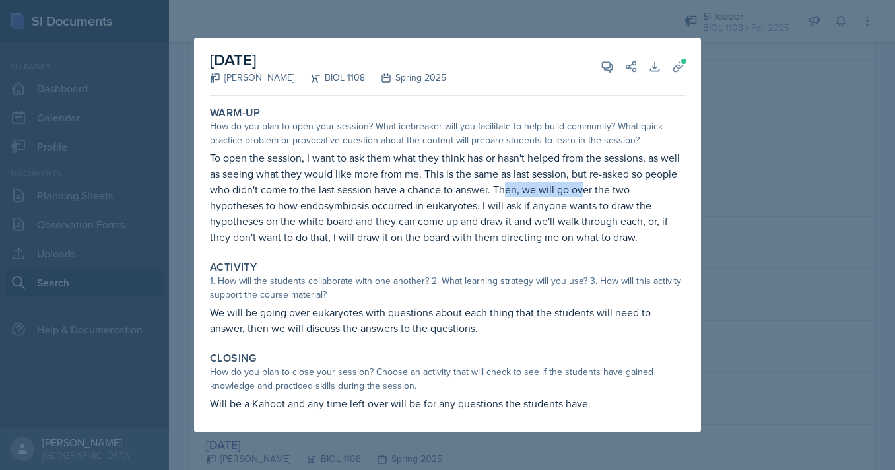
drag, startPoint x: 508, startPoint y: 191, endPoint x: 590, endPoint y: 191, distance: 81.9
click at [589, 191] on p "To open the session, I want to ask them what they think has or hasn't helped fr…" at bounding box center [447, 197] width 475 height 95
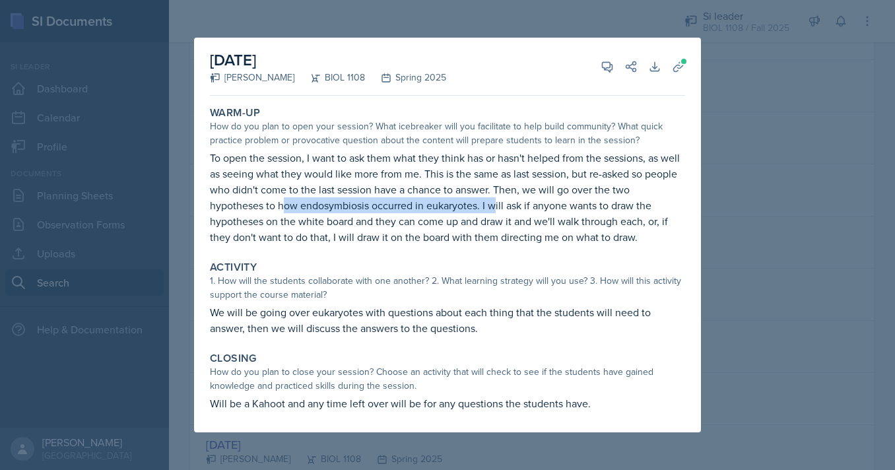
drag, startPoint x: 281, startPoint y: 210, endPoint x: 541, endPoint y: 210, distance: 259.5
click at [541, 210] on p "To open the session, I want to ask them what they think has or hasn't helped fr…" at bounding box center [447, 197] width 475 height 95
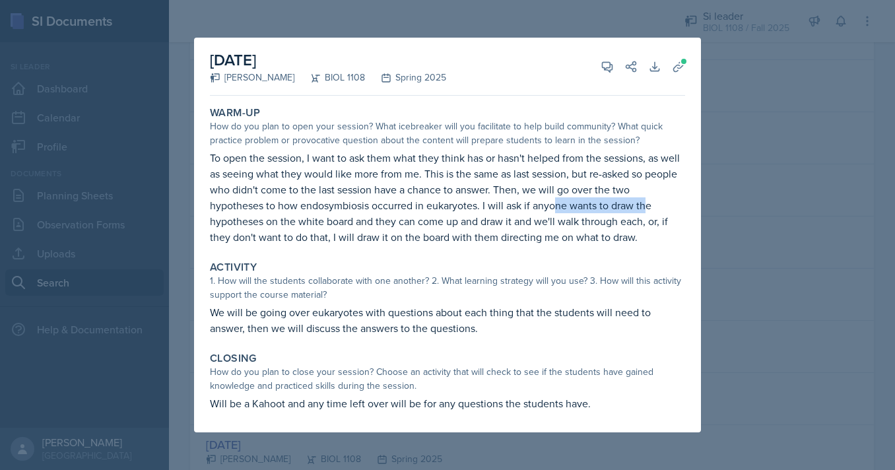
drag, startPoint x: 558, startPoint y: 209, endPoint x: 657, endPoint y: 209, distance: 99.0
click at [657, 209] on p "To open the session, I want to ask them what they think has or hasn't helped fr…" at bounding box center [447, 197] width 475 height 95
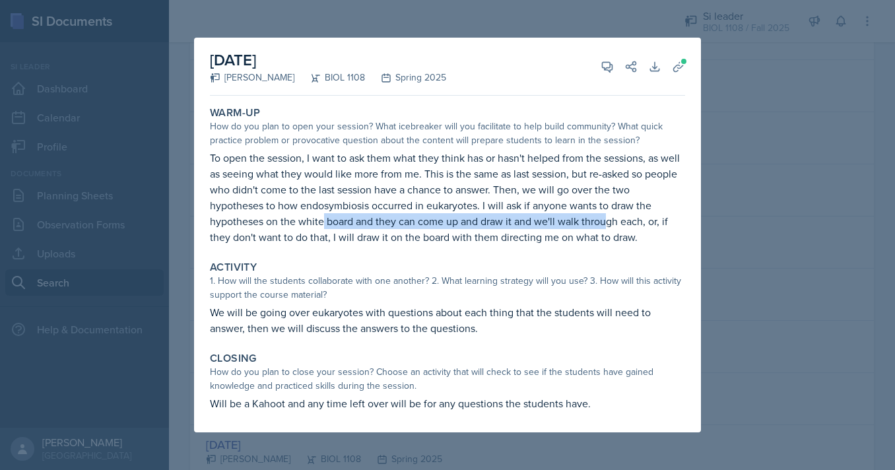
drag, startPoint x: 322, startPoint y: 222, endPoint x: 606, endPoint y: 219, distance: 284.6
click at [606, 219] on p "To open the session, I want to ask them what they think has or hasn't helped fr…" at bounding box center [447, 197] width 475 height 95
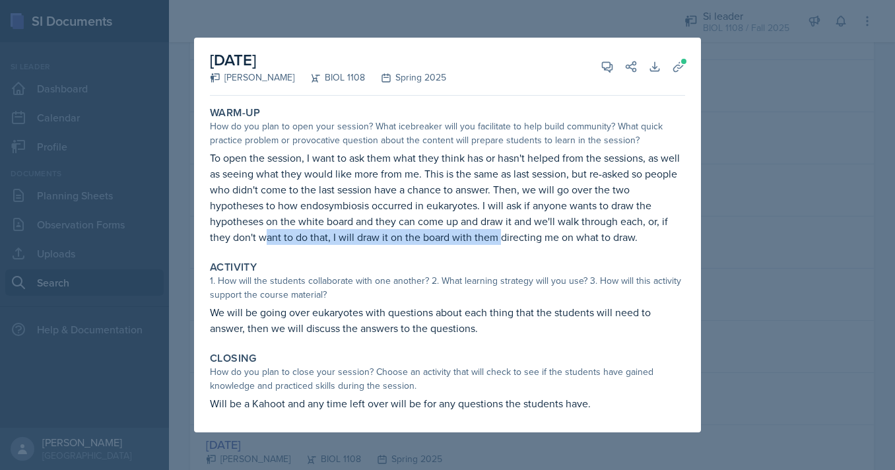
drag, startPoint x: 265, startPoint y: 240, endPoint x: 500, endPoint y: 240, distance: 235.1
click at [500, 240] on p "To open the session, I want to ask them what they think has or hasn't helped fr…" at bounding box center [447, 197] width 475 height 95
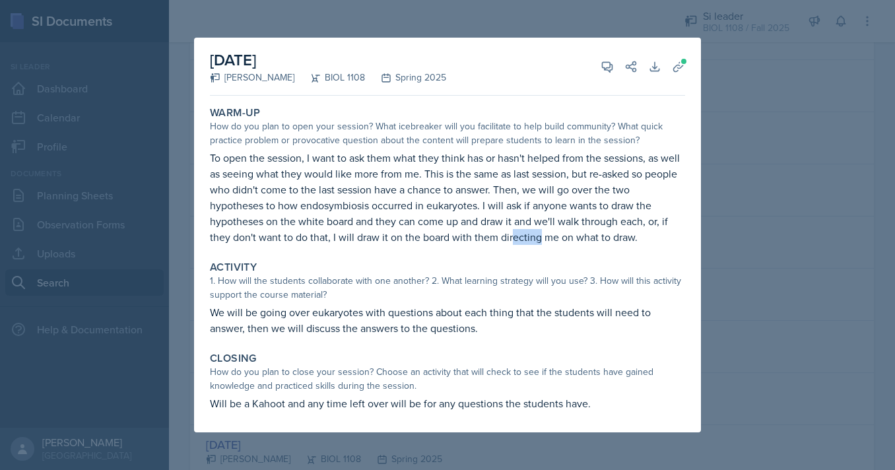
drag, startPoint x: 513, startPoint y: 240, endPoint x: 590, endPoint y: 240, distance: 76.6
click at [590, 240] on p "To open the session, I want to ask them what they think has or hasn't helped fr…" at bounding box center [447, 197] width 475 height 95
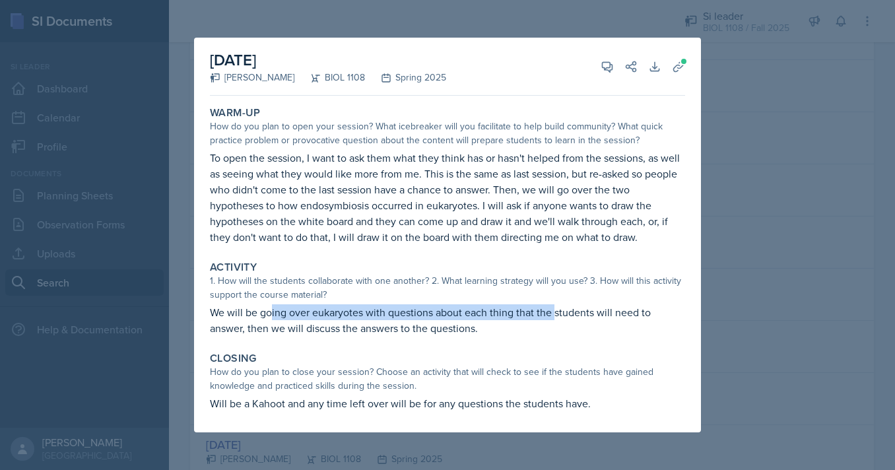
drag, startPoint x: 272, startPoint y: 309, endPoint x: 555, endPoint y: 320, distance: 283.5
click at [555, 320] on p "We will be going over eukaryotes with questions about each thing that the stude…" at bounding box center [447, 320] width 475 height 32
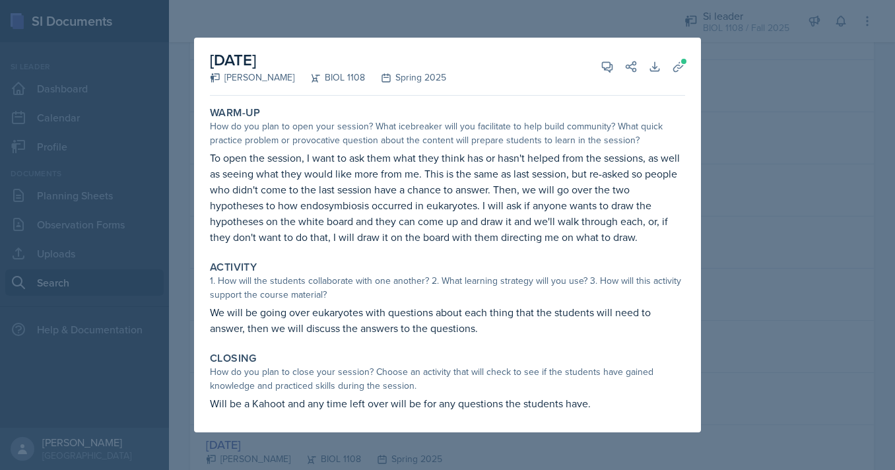
click at [179, 243] on div at bounding box center [447, 235] width 895 height 470
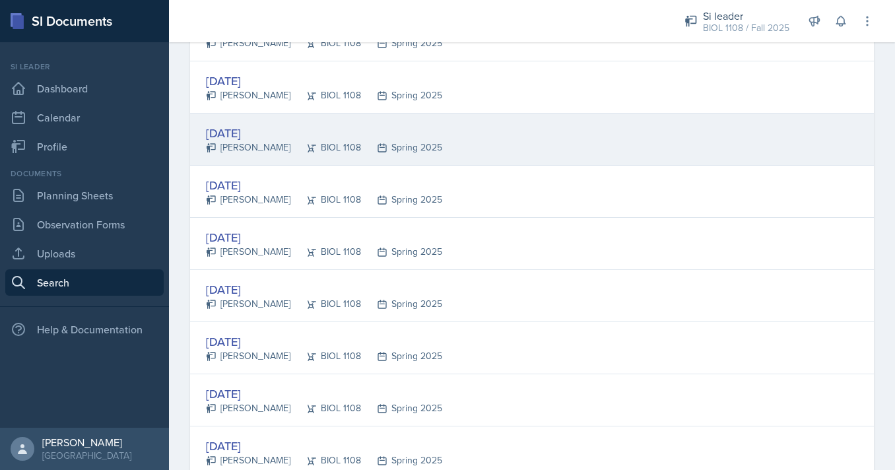
scroll to position [1142, 0]
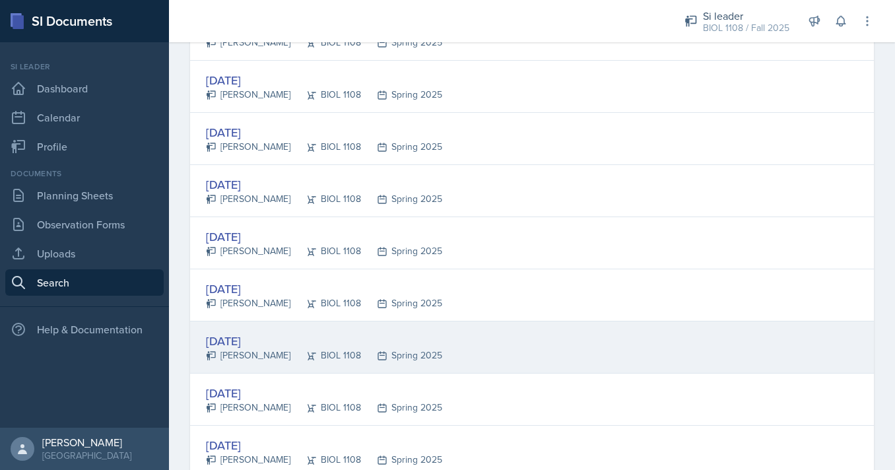
click at [325, 341] on div "[DATE]" at bounding box center [324, 341] width 236 height 18
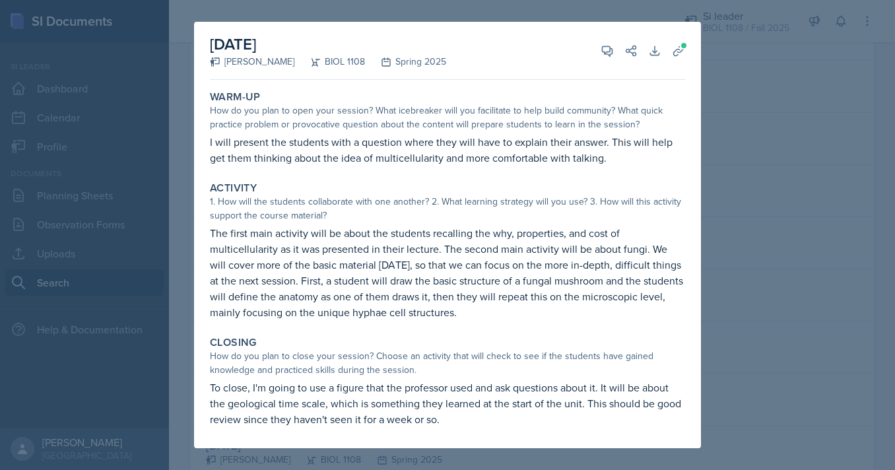
click at [149, 213] on div at bounding box center [447, 235] width 895 height 470
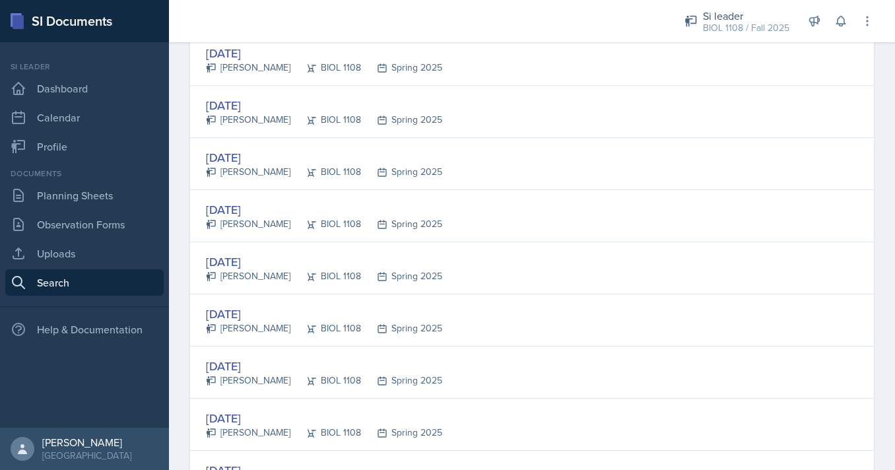
scroll to position [0, 0]
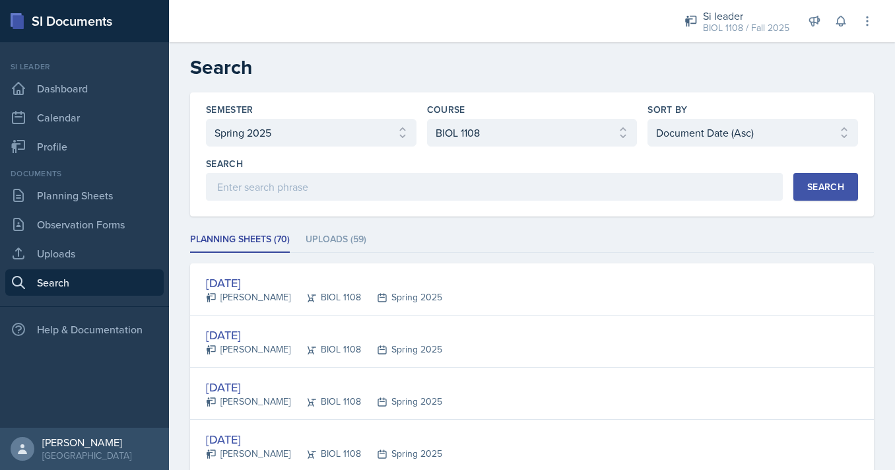
click at [728, 118] on div "Sort By Select sort by Relevance Document Date (Asc) Document Date (Desc)" at bounding box center [753, 125] width 211 height 44
select select "3"
click option "Document Date (Desc)" at bounding box center [0, 0] width 0 height 0
click at [820, 184] on div "Search" at bounding box center [826, 187] width 37 height 11
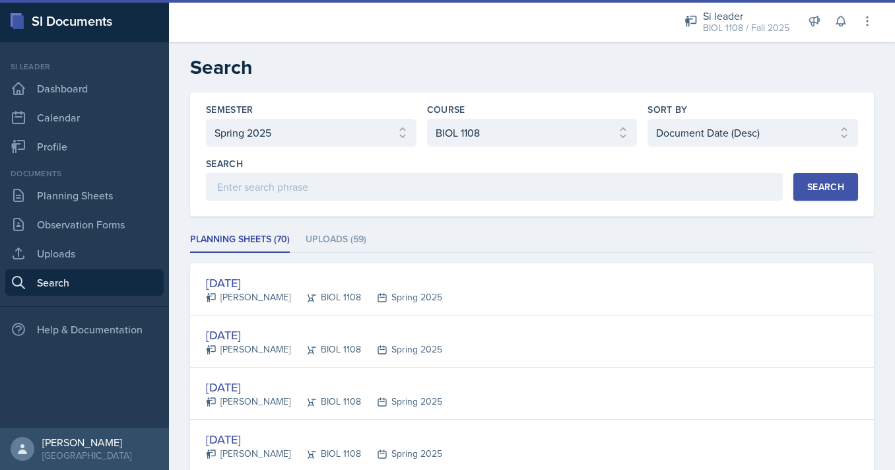
scroll to position [131, 0]
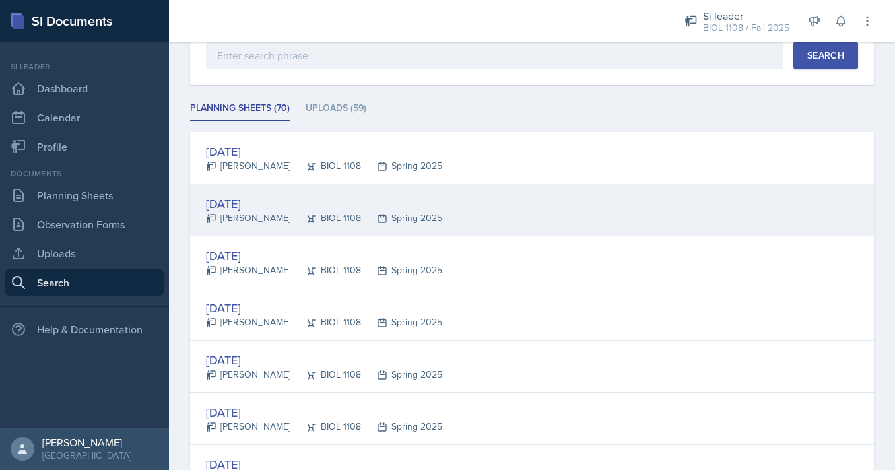
click at [377, 213] on icon at bounding box center [382, 218] width 11 height 11
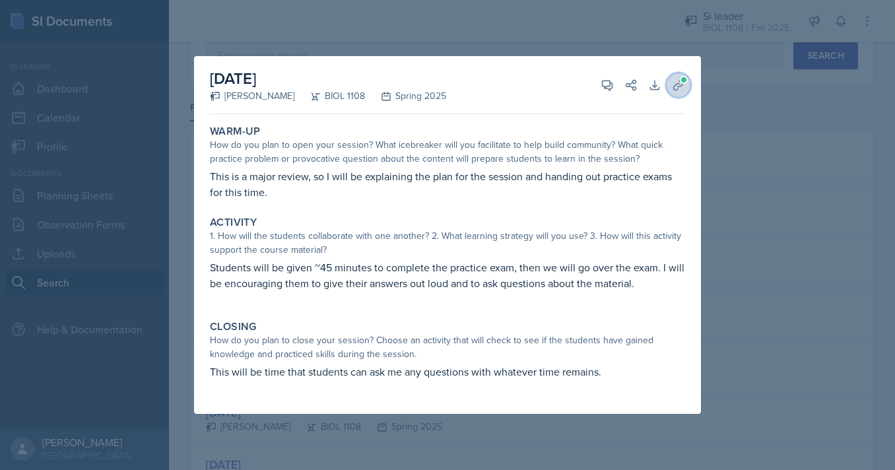
click at [681, 92] on button "Uploads" at bounding box center [679, 85] width 24 height 24
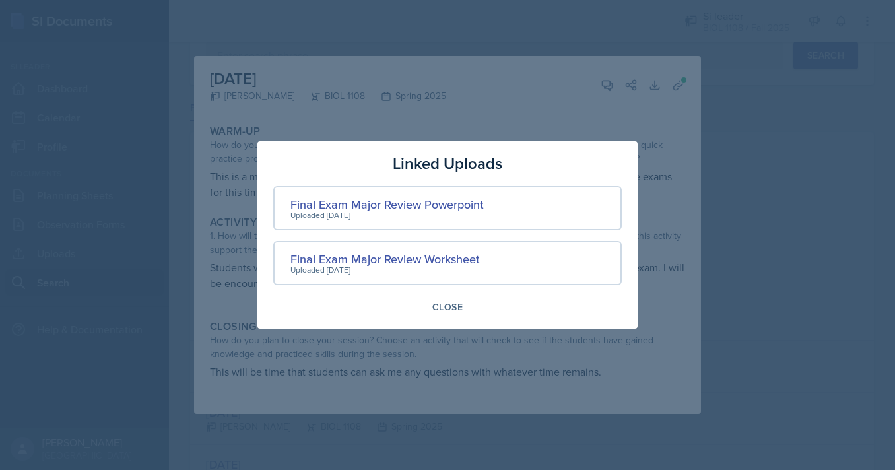
click at [748, 146] on div at bounding box center [447, 235] width 895 height 470
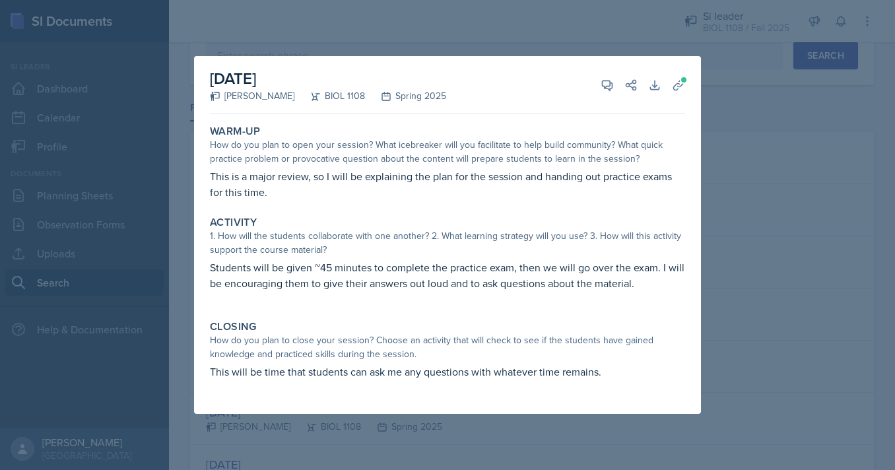
click at [749, 146] on div at bounding box center [447, 235] width 895 height 470
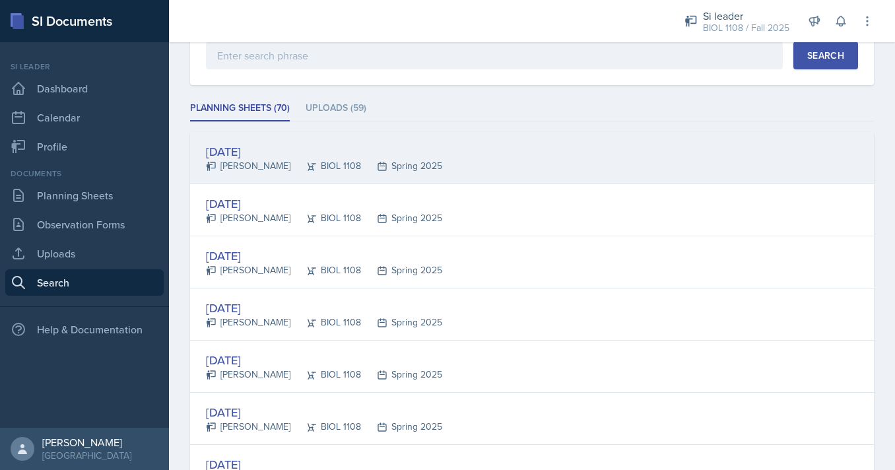
scroll to position [499, 0]
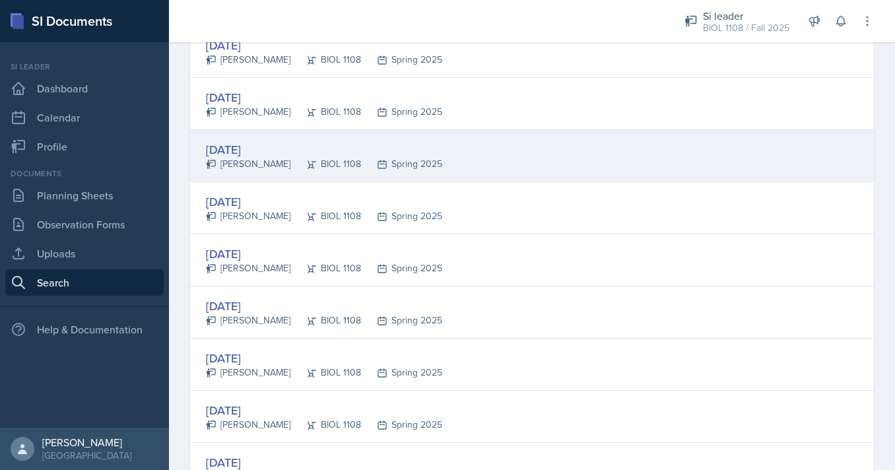
click at [570, 164] on div "[DATE] [PERSON_NAME] BIOL 1108 Spring 2025" at bounding box center [532, 156] width 684 height 52
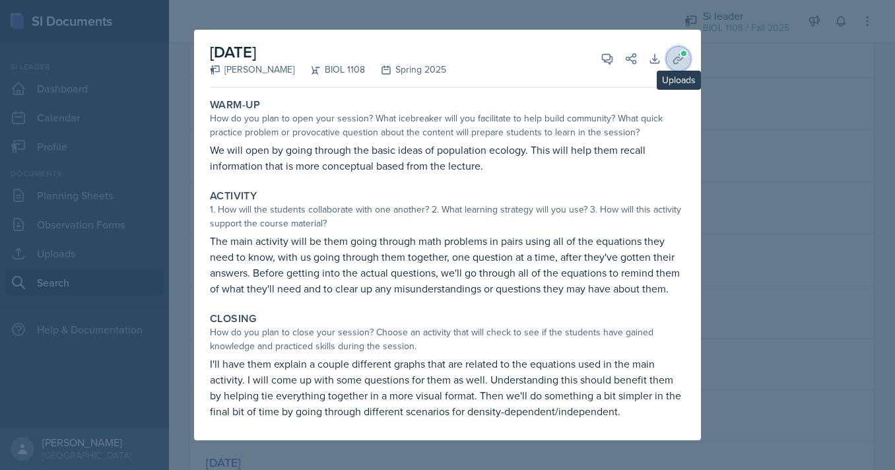
click at [684, 56] on span at bounding box center [684, 54] width 8 height 8
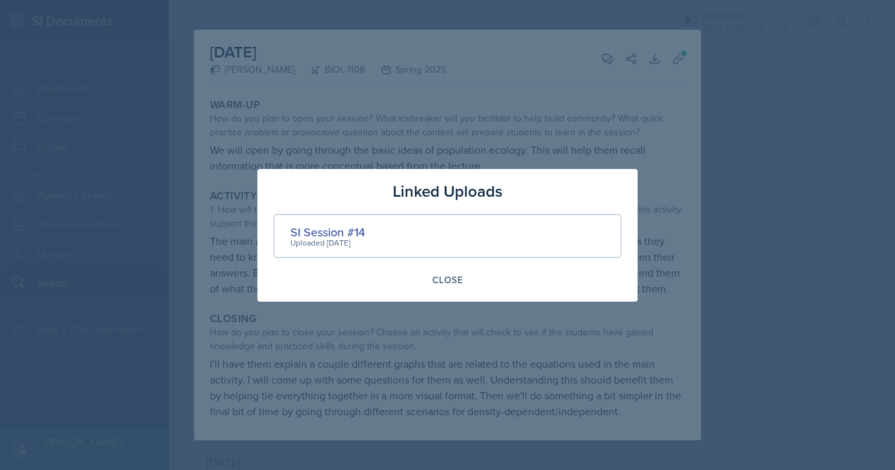
click at [738, 114] on div at bounding box center [447, 235] width 895 height 470
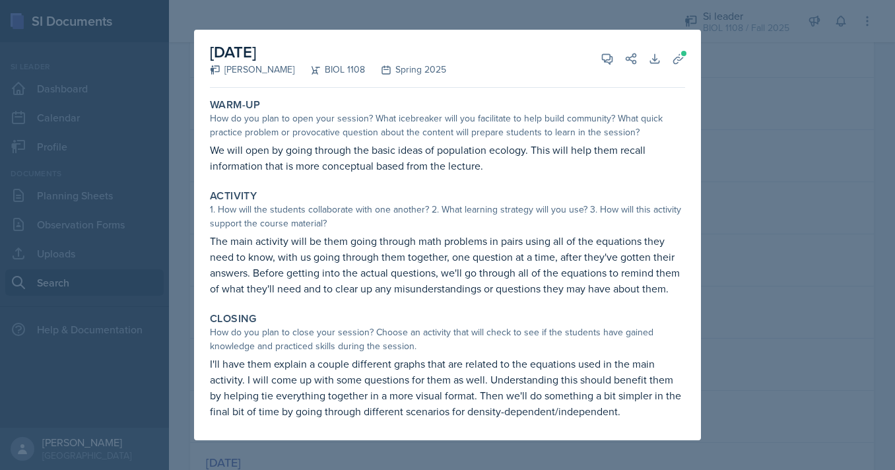
click at [738, 114] on div at bounding box center [447, 235] width 895 height 470
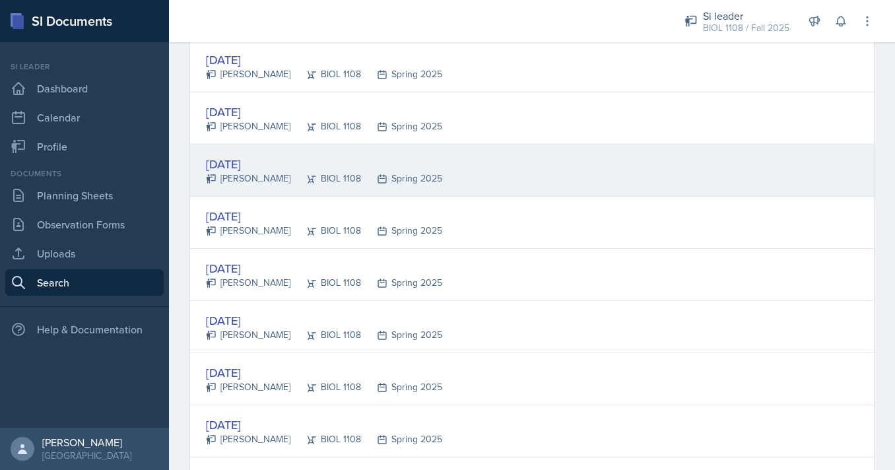
scroll to position [428, 0]
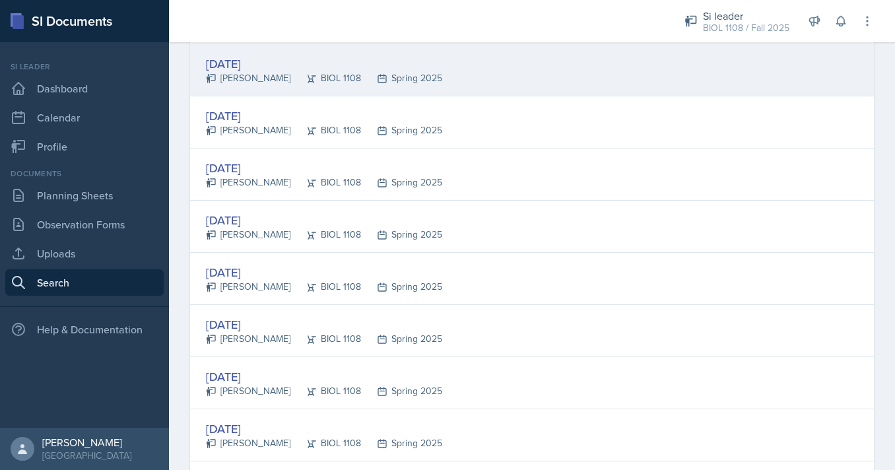
click at [452, 84] on div "[DATE] [PERSON_NAME] BIOL 1108 Spring 2025" at bounding box center [532, 70] width 684 height 52
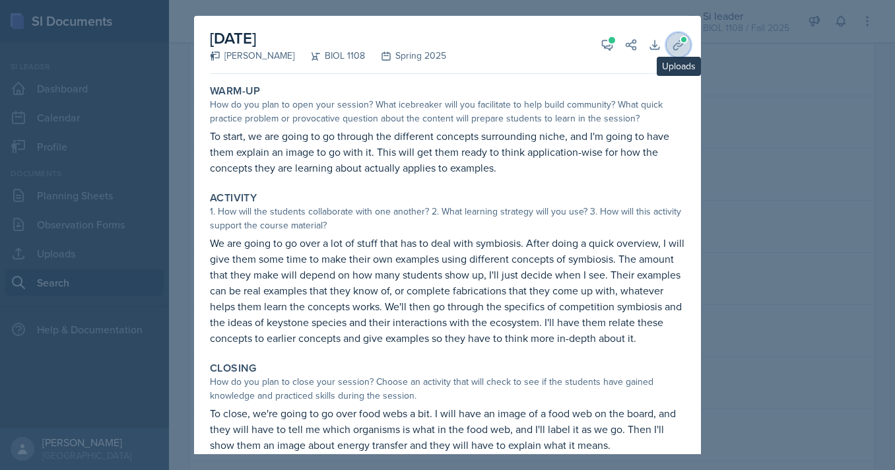
click at [681, 44] on icon at bounding box center [678, 44] width 13 height 13
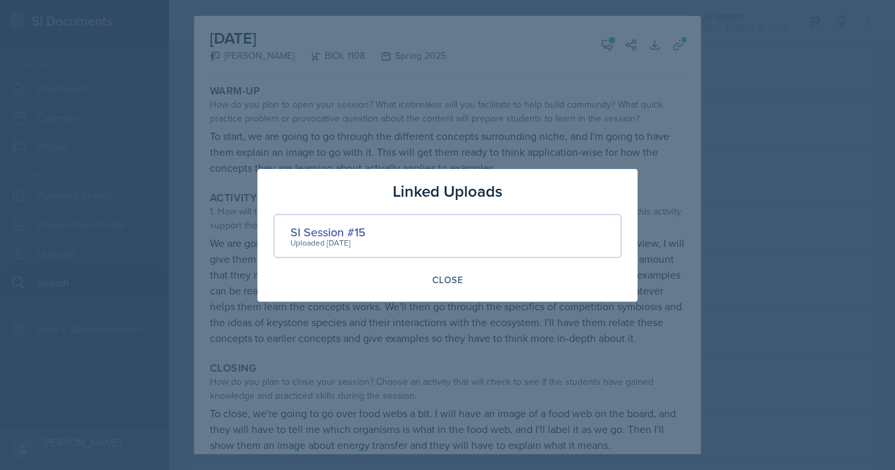
click at [663, 61] on div at bounding box center [447, 235] width 895 height 470
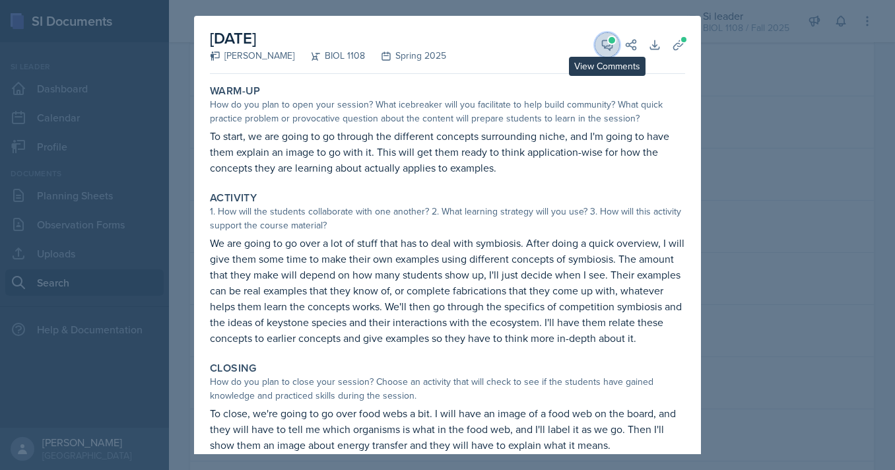
click at [611, 43] on icon at bounding box center [608, 45] width 10 height 10
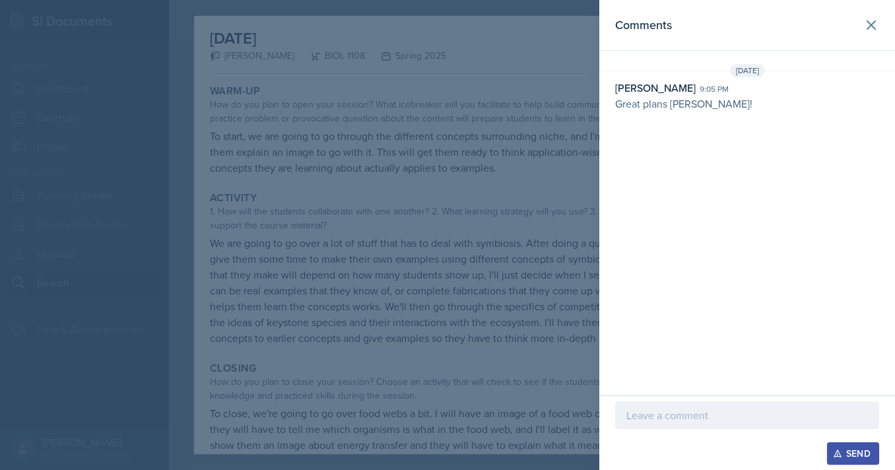
click at [530, 76] on div at bounding box center [447, 235] width 895 height 470
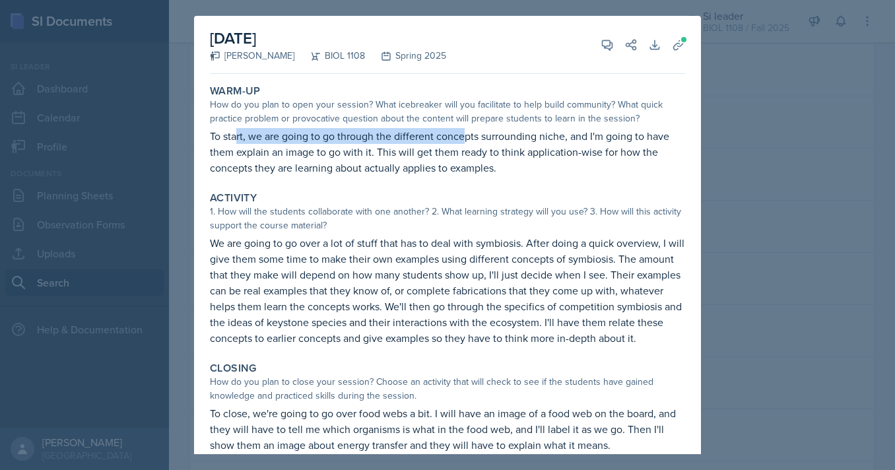
drag, startPoint x: 242, startPoint y: 137, endPoint x: 473, endPoint y: 137, distance: 231.1
click at [473, 137] on p "To start, we are going to go through the different concepts surrounding niche, …" at bounding box center [447, 152] width 475 height 48
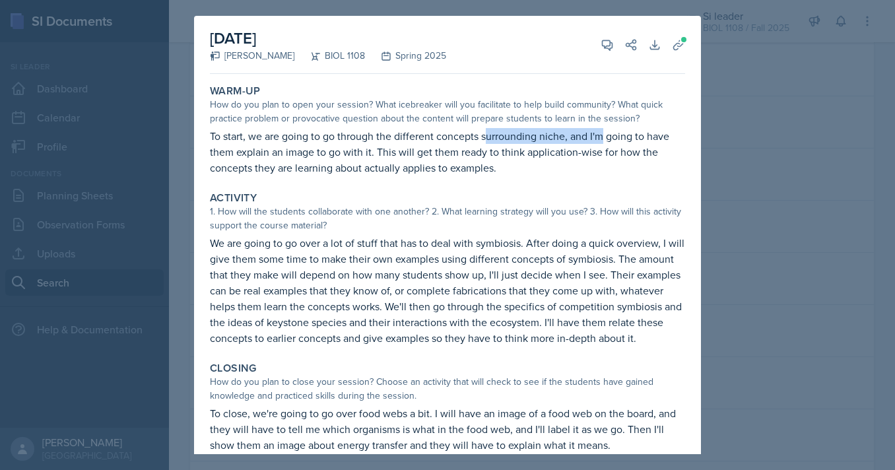
drag, startPoint x: 486, startPoint y: 137, endPoint x: 630, endPoint y: 137, distance: 144.0
click at [627, 137] on p "To start, we are going to go through the different concepts surrounding niche, …" at bounding box center [447, 152] width 475 height 48
drag, startPoint x: 265, startPoint y: 153, endPoint x: 378, endPoint y: 153, distance: 112.3
click at [378, 153] on p "To start, we are going to go through the different concepts surrounding niche, …" at bounding box center [447, 152] width 475 height 48
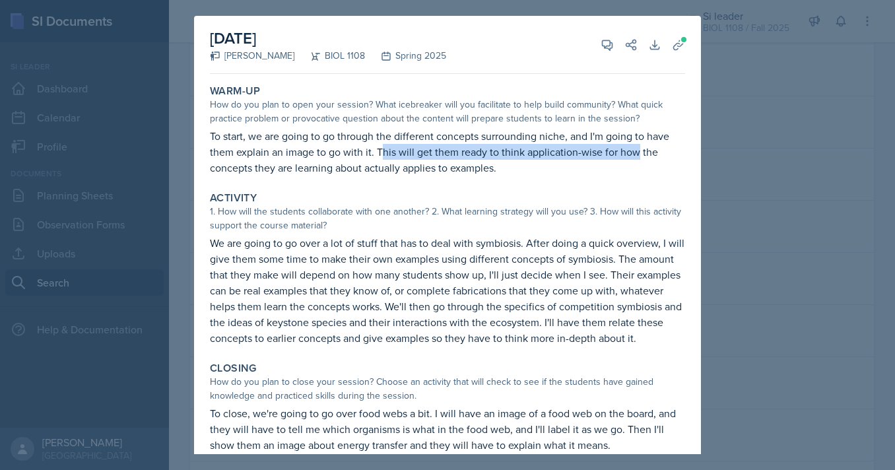
drag, startPoint x: 385, startPoint y: 153, endPoint x: 639, endPoint y: 155, distance: 254.2
click at [639, 155] on p "To start, we are going to go through the different concepts surrounding niche, …" at bounding box center [447, 152] width 475 height 48
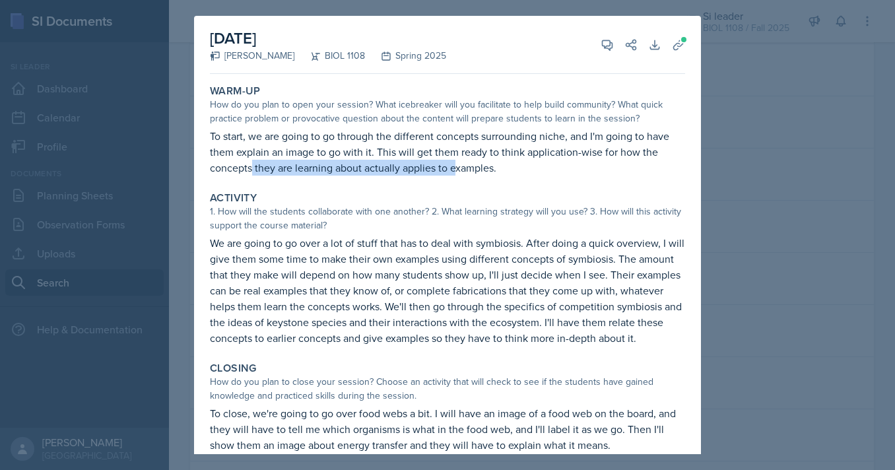
drag, startPoint x: 250, startPoint y: 166, endPoint x: 471, endPoint y: 166, distance: 220.5
click at [469, 166] on p "To start, we are going to go through the different concepts surrounding niche, …" at bounding box center [447, 152] width 475 height 48
click at [479, 166] on p "To start, we are going to go through the different concepts surrounding niche, …" at bounding box center [447, 152] width 475 height 48
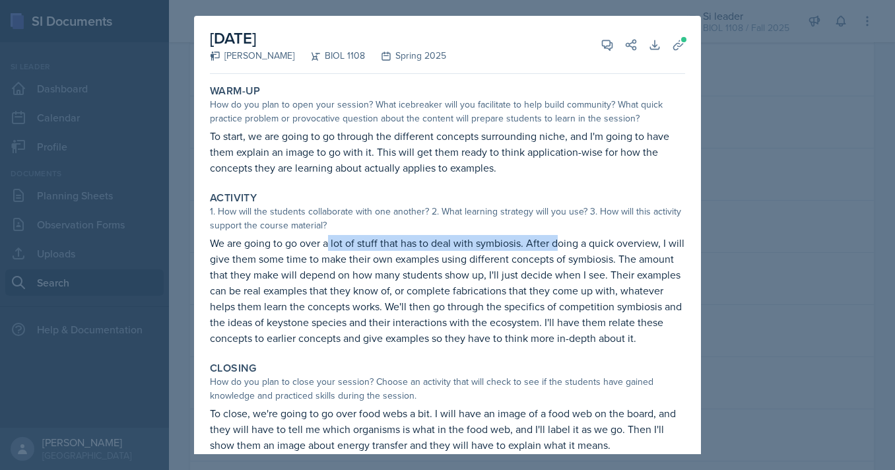
drag, startPoint x: 328, startPoint y: 244, endPoint x: 579, endPoint y: 244, distance: 250.9
click at [579, 244] on p "We are going to go over a lot of stuff that has to deal with symbiosis. After d…" at bounding box center [447, 290] width 475 height 111
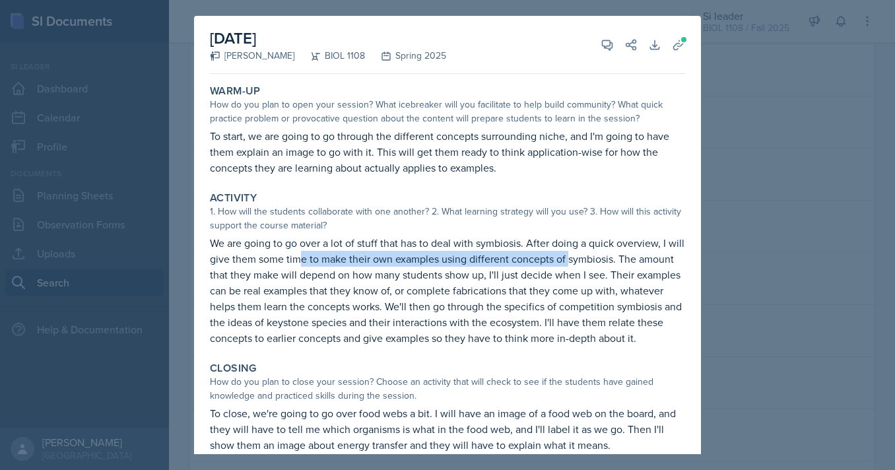
drag, startPoint x: 300, startPoint y: 260, endPoint x: 569, endPoint y: 259, distance: 268.1
click at [569, 260] on p "We are going to go over a lot of stuff that has to deal with symbiosis. After d…" at bounding box center [447, 290] width 475 height 111
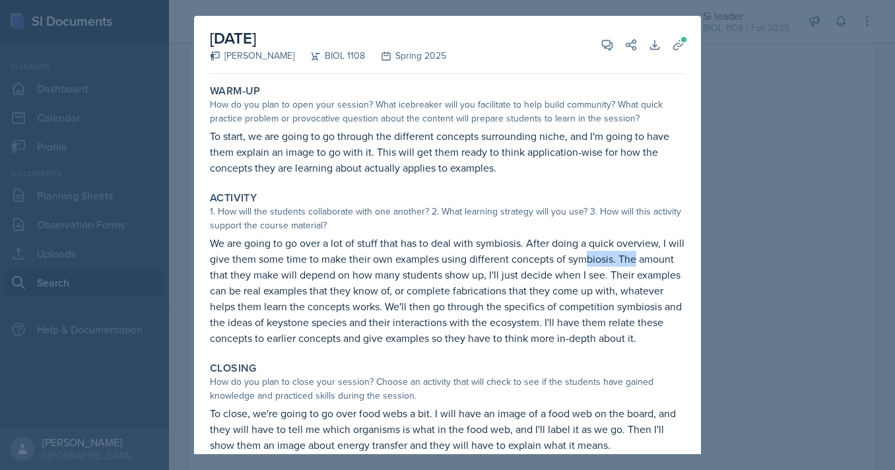
drag, startPoint x: 584, startPoint y: 258, endPoint x: 635, endPoint y: 258, distance: 50.2
click at [635, 258] on p "We are going to go over a lot of stuff that has to deal with symbiosis. After d…" at bounding box center [447, 290] width 475 height 111
drag, startPoint x: 446, startPoint y: 262, endPoint x: 586, endPoint y: 261, distance: 140.0
click at [586, 261] on p "We are going to go over a lot of stuff that has to deal with symbiosis. After d…" at bounding box center [447, 290] width 475 height 111
drag, startPoint x: 614, startPoint y: 260, endPoint x: 445, endPoint y: 260, distance: 169.0
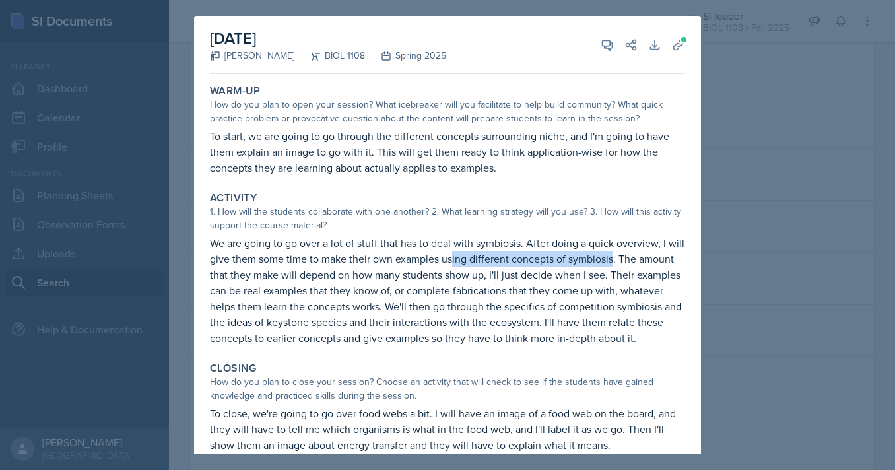
click at [446, 260] on p "We are going to go over a lot of stuff that has to deal with symbiosis. After d…" at bounding box center [447, 290] width 475 height 111
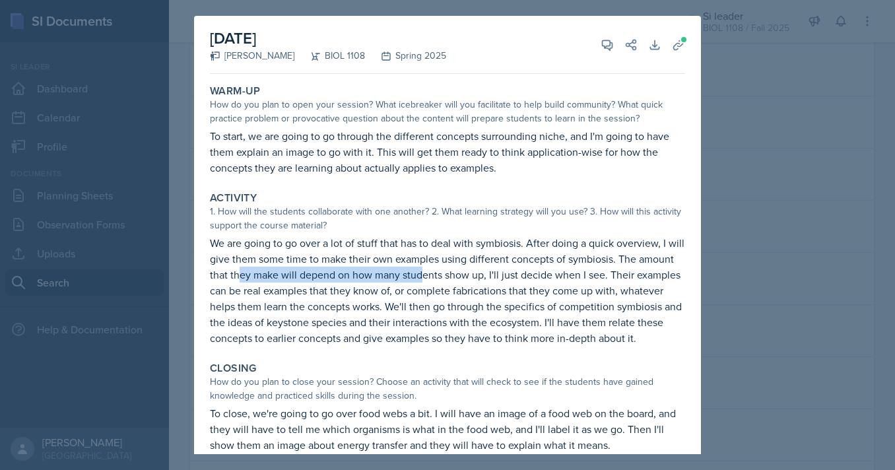
drag, startPoint x: 240, startPoint y: 277, endPoint x: 429, endPoint y: 277, distance: 188.2
click at [429, 277] on p "We are going to go over a lot of stuff that has to deal with symbiosis. After d…" at bounding box center [447, 290] width 475 height 111
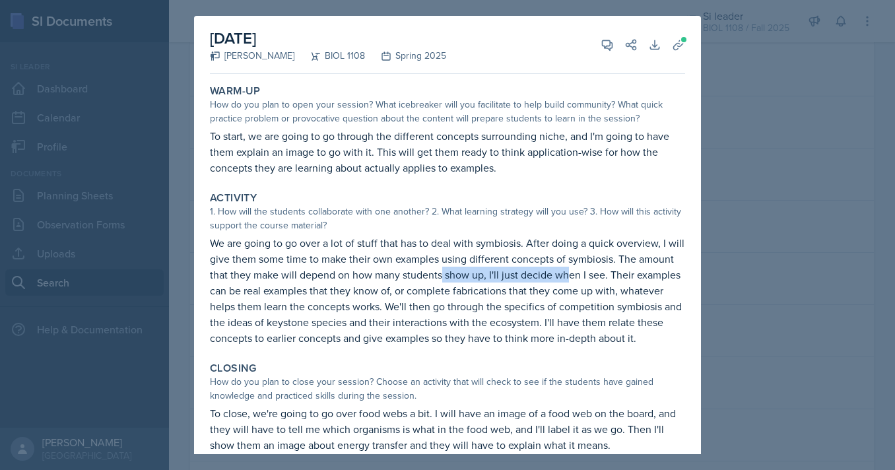
drag, startPoint x: 443, startPoint y: 277, endPoint x: 589, endPoint y: 277, distance: 145.9
click at [588, 277] on p "We are going to go over a lot of stuff that has to deal with symbiosis. After d…" at bounding box center [447, 290] width 475 height 111
drag, startPoint x: 613, startPoint y: 277, endPoint x: 643, endPoint y: 277, distance: 29.7
click at [642, 277] on p "We are going to go over a lot of stuff that has to deal with symbiosis. After d…" at bounding box center [447, 290] width 475 height 111
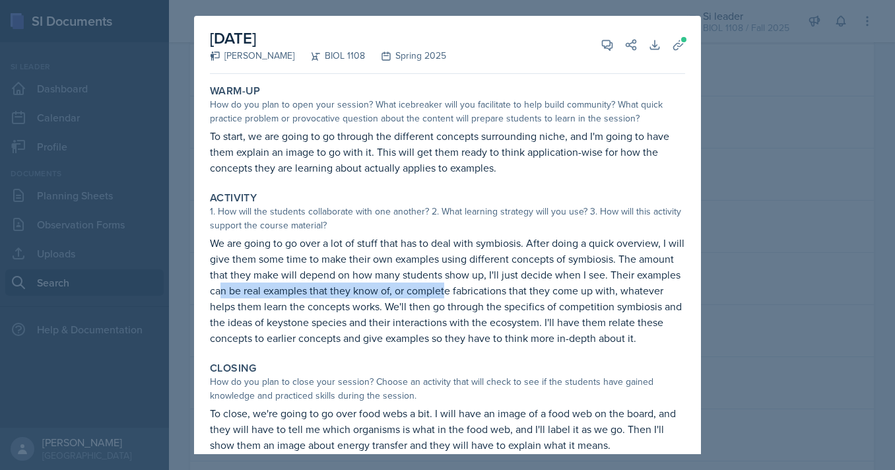
drag, startPoint x: 219, startPoint y: 295, endPoint x: 444, endPoint y: 295, distance: 225.2
click at [444, 295] on p "We are going to go over a lot of stuff that has to deal with symbiosis. After d…" at bounding box center [447, 290] width 475 height 111
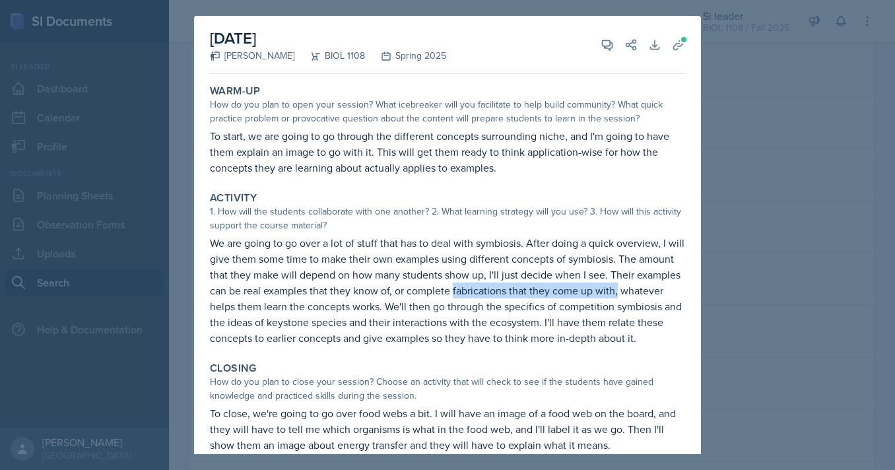
drag, startPoint x: 456, startPoint y: 293, endPoint x: 623, endPoint y: 292, distance: 167.1
click at [623, 292] on p "We are going to go over a lot of stuff that has to deal with symbiosis. After d…" at bounding box center [447, 290] width 475 height 111
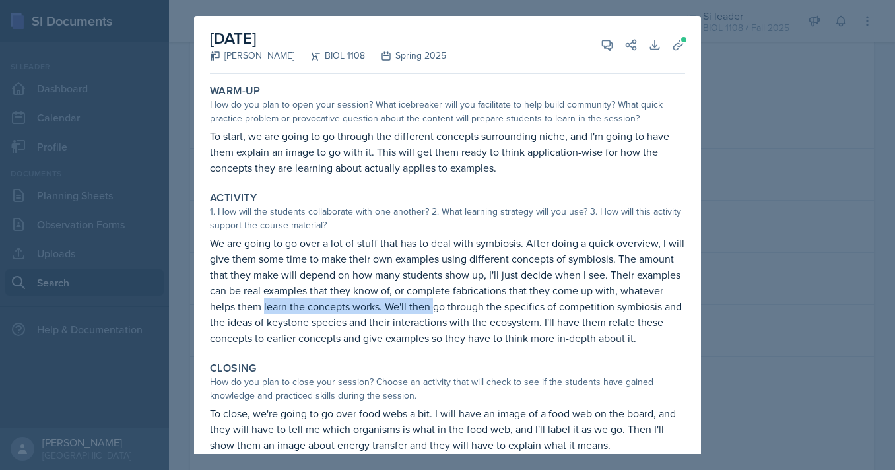
drag, startPoint x: 265, startPoint y: 308, endPoint x: 442, endPoint y: 308, distance: 177.6
click at [442, 308] on p "We are going to go over a lot of stuff that has to deal with symbiosis. After d…" at bounding box center [447, 290] width 475 height 111
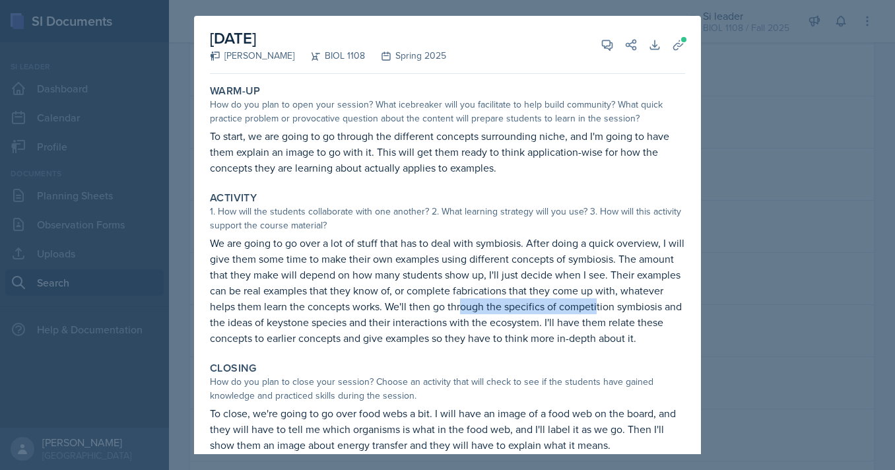
drag, startPoint x: 465, startPoint y: 308, endPoint x: 604, endPoint y: 308, distance: 139.3
click at [604, 308] on p "We are going to go over a lot of stuff that has to deal with symbiosis. After d…" at bounding box center [447, 290] width 475 height 111
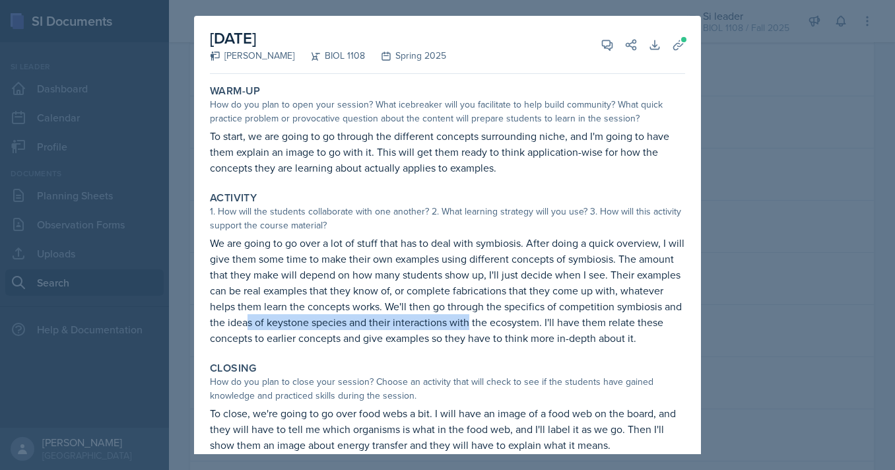
drag, startPoint x: 247, startPoint y: 322, endPoint x: 495, endPoint y: 322, distance: 248.3
click at [488, 322] on p "We are going to go over a lot of stuff that has to deal with symbiosis. After d…" at bounding box center [447, 290] width 475 height 111
click at [516, 322] on p "We are going to go over a lot of stuff that has to deal with symbiosis. After d…" at bounding box center [447, 290] width 475 height 111
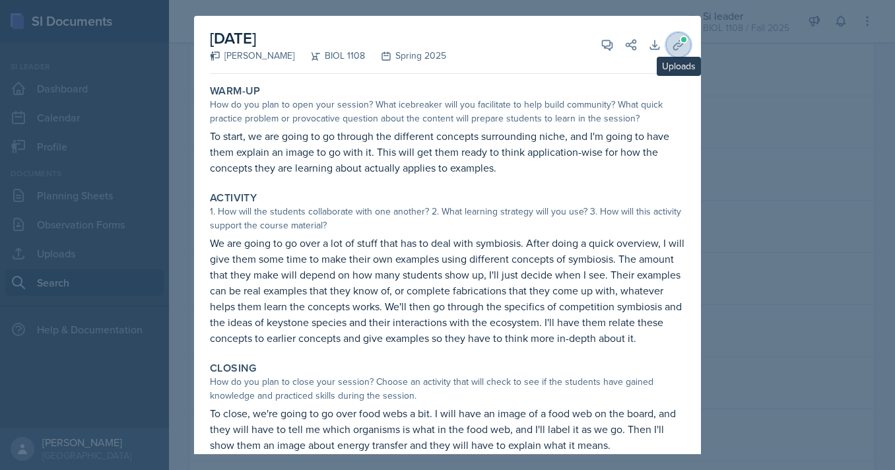
click at [684, 46] on icon at bounding box center [678, 44] width 13 height 13
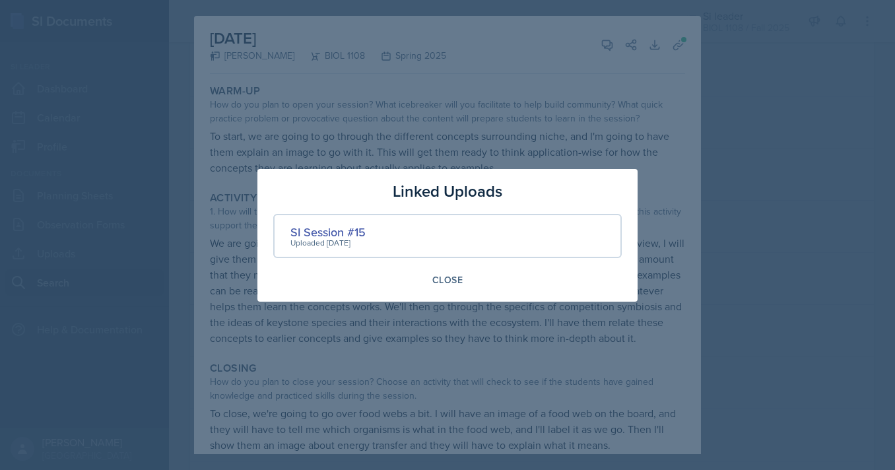
click at [469, 75] on div at bounding box center [447, 235] width 895 height 470
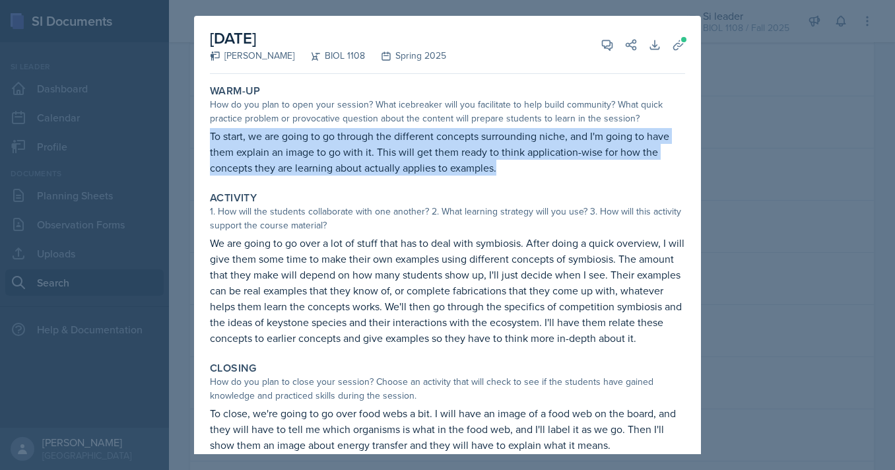
drag, startPoint x: 498, startPoint y: 170, endPoint x: 209, endPoint y: 134, distance: 290.8
click at [209, 134] on div "Warm-Up How do you plan to open your session? What icebreaker will you facilita…" at bounding box center [448, 130] width 486 height 102
copy p "To start, we are going to go through the different concepts surrounding niche, …"
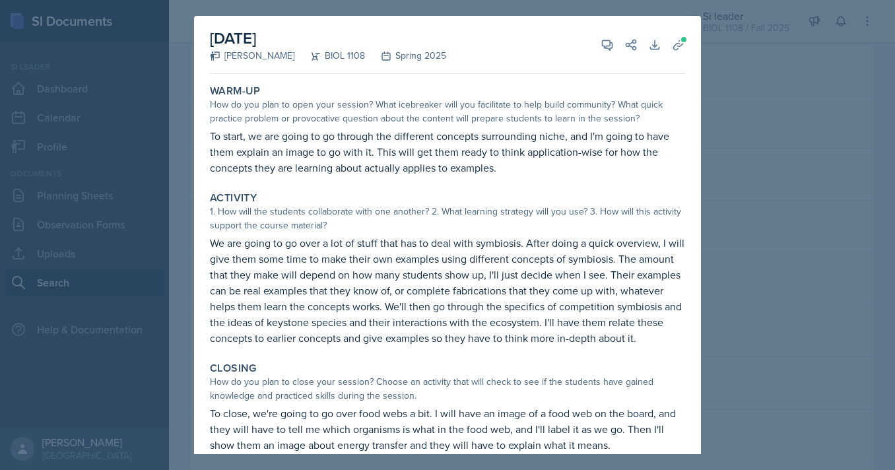
click at [581, 184] on div "Warm-Up How do you plan to open your session? What icebreaker will you facilita…" at bounding box center [447, 276] width 475 height 395
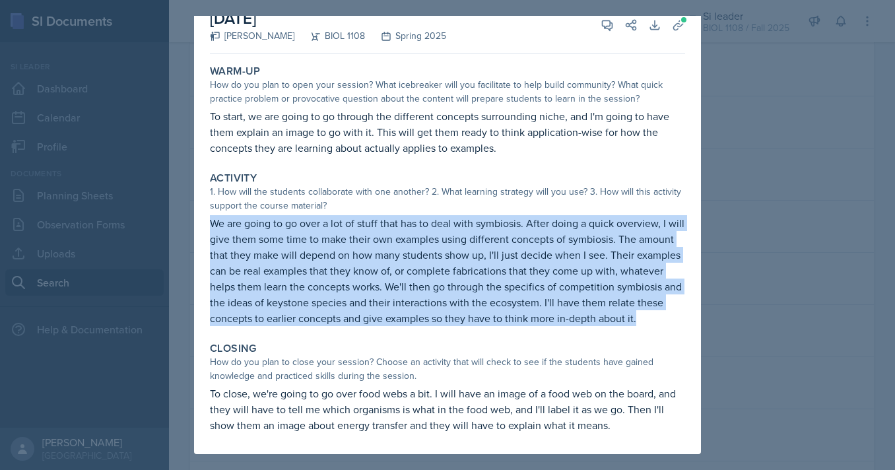
drag, startPoint x: 211, startPoint y: 224, endPoint x: 639, endPoint y: 320, distance: 437.8
click at [639, 320] on p "We are going to go over a lot of stuff that has to deal with symbiosis. After d…" at bounding box center [447, 270] width 475 height 111
copy p "We are going to go over a lot of stuff that has to deal with symbiosis. After d…"
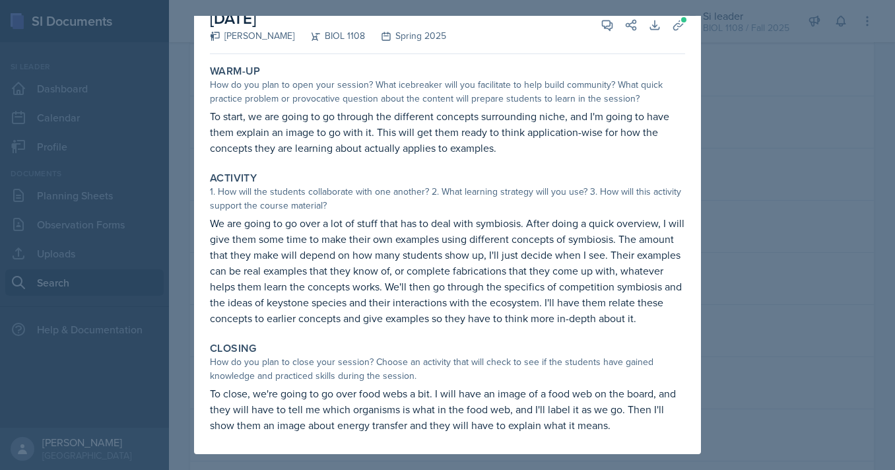
click at [647, 318] on p "We are going to go over a lot of stuff that has to deal with symbiosis. After d…" at bounding box center [447, 270] width 475 height 111
drag, startPoint x: 615, startPoint y: 427, endPoint x: 213, endPoint y: 396, distance: 404.0
click at [213, 396] on p "To close, we're going to go over food webs a bit. I will have an image of a foo…" at bounding box center [447, 410] width 475 height 48
copy p "o close, we're going to go over food webs a bit. I will have an image of a food…"
drag, startPoint x: 211, startPoint y: 396, endPoint x: 647, endPoint y: 427, distance: 436.9
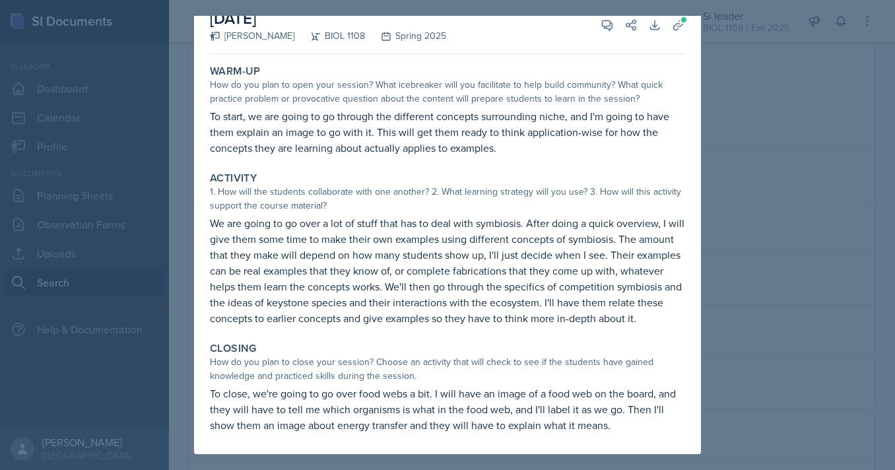
click at [647, 427] on p "To close, we're going to go over food webs a bit. I will have an image of a foo…" at bounding box center [447, 410] width 475 height 48
copy p "To close, we're going to go over food webs a bit. I will have an image of a foo…"
click at [647, 427] on p "To close, we're going to go over food webs a bit. I will have an image of a foo…" at bounding box center [447, 410] width 475 height 48
